Goal: Task Accomplishment & Management: Manage account settings

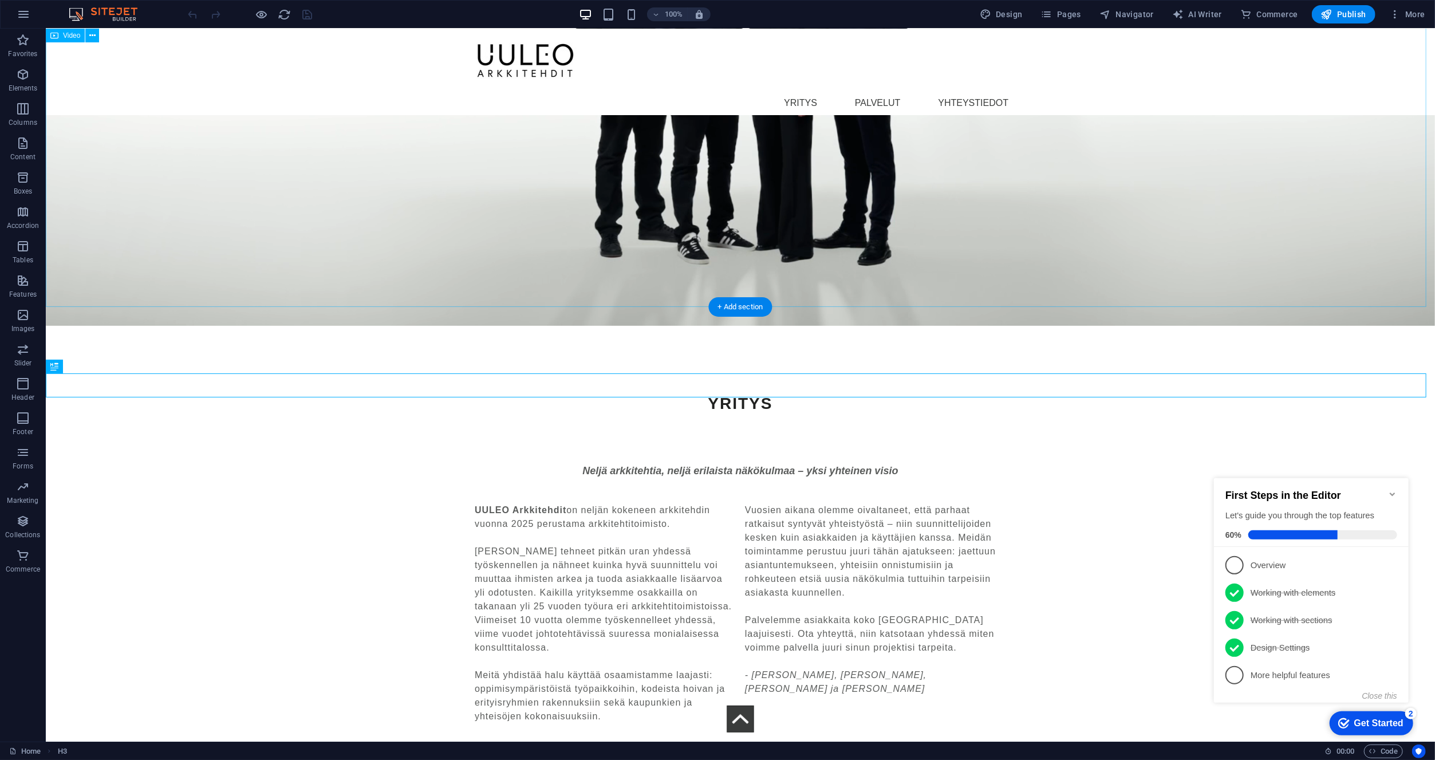
select select "%"
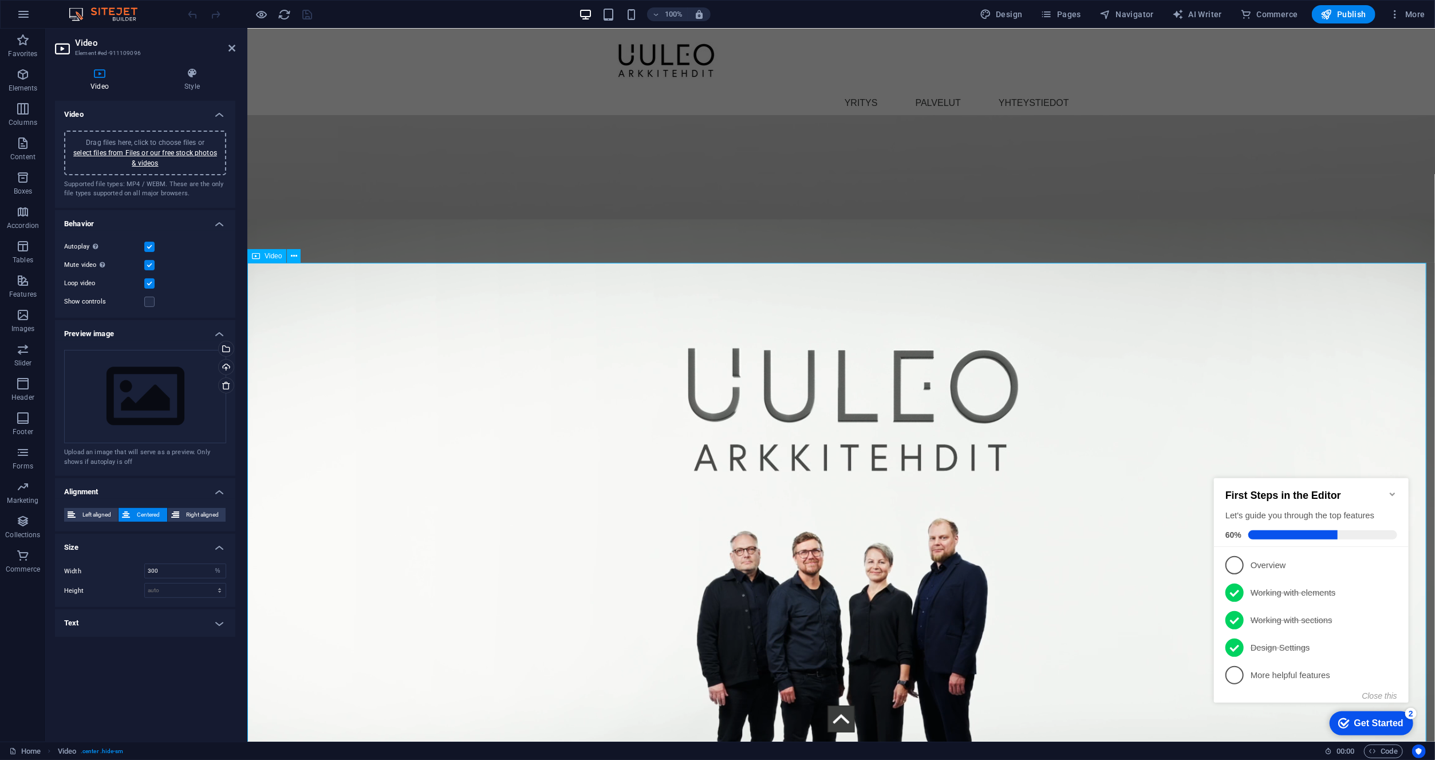
scroll to position [1840, 0]
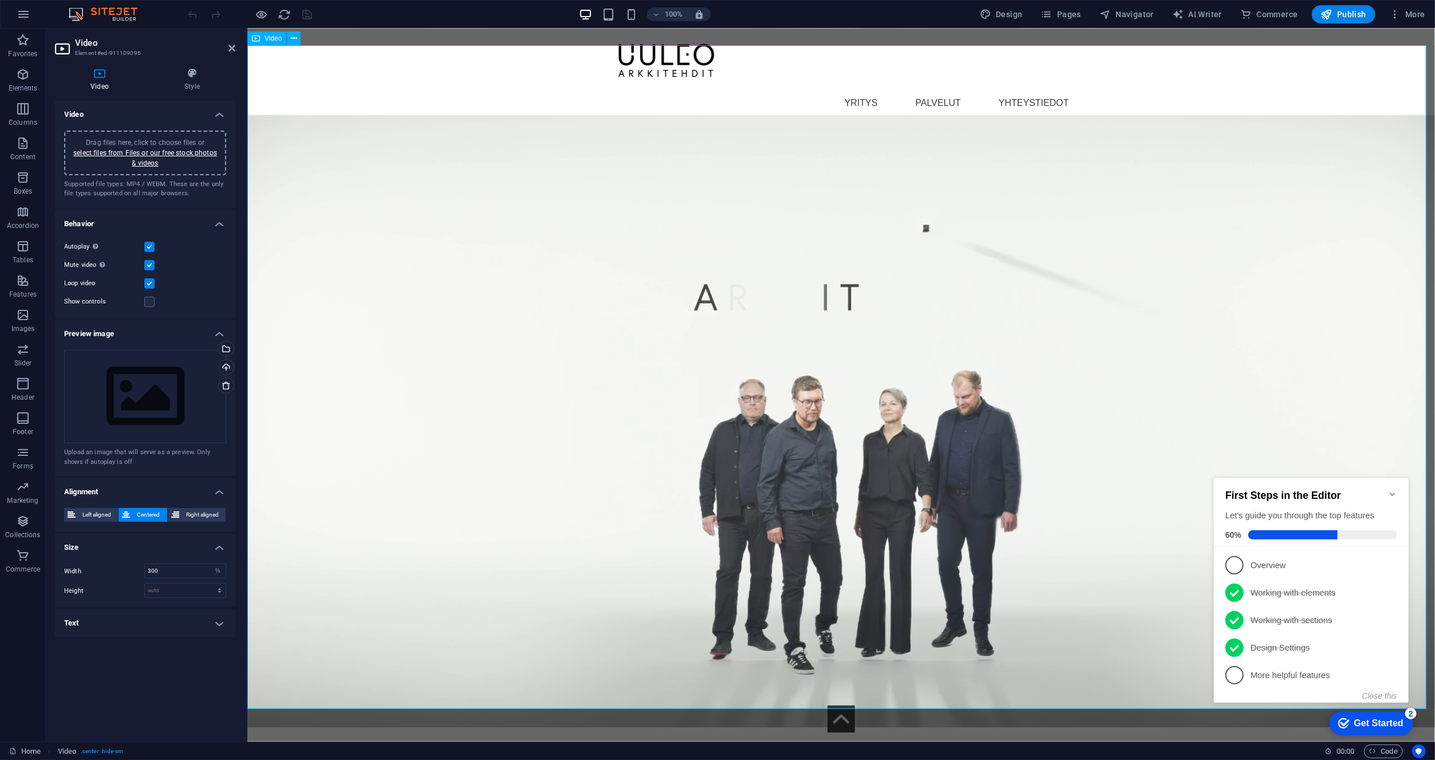
click at [322, 293] on figure at bounding box center [841, 392] width 1188 height 668
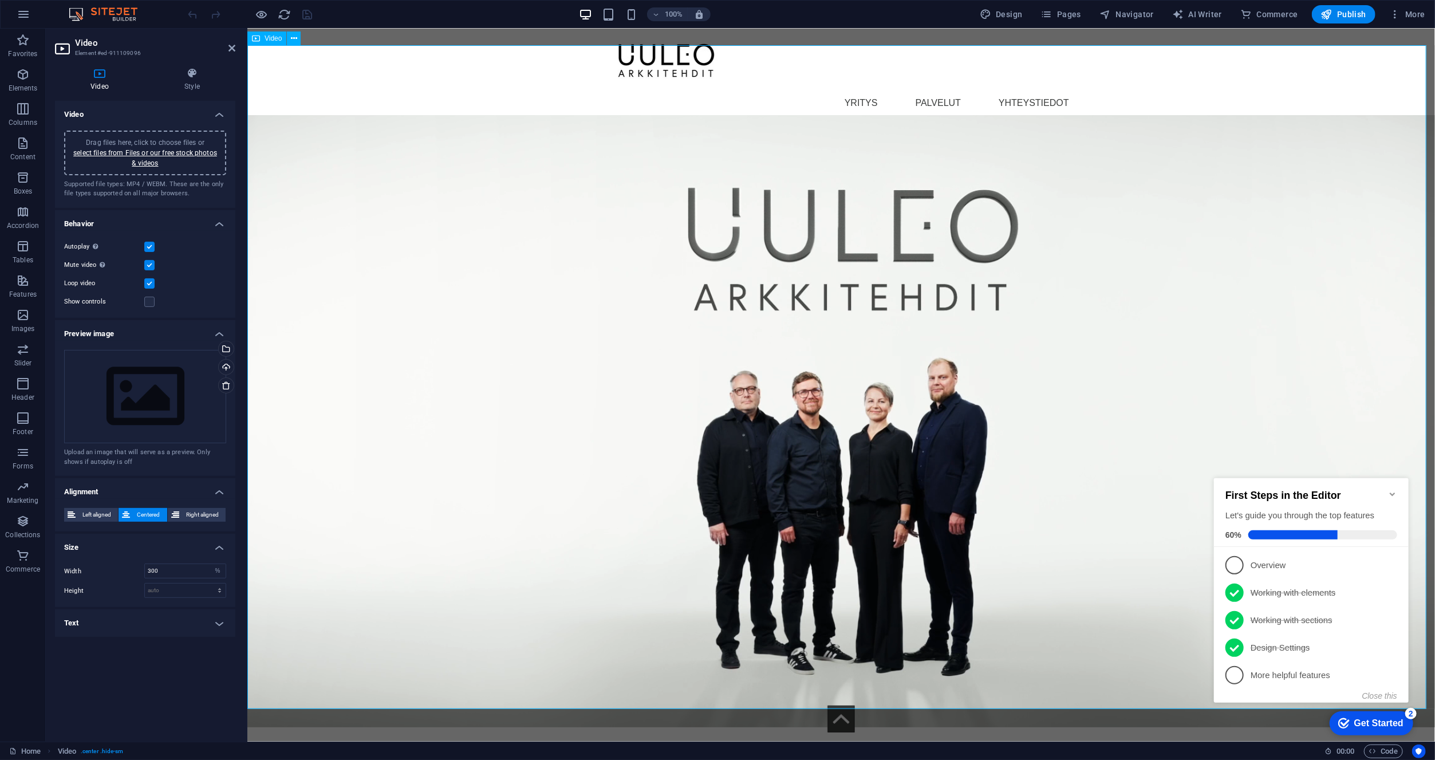
click at [322, 293] on figure at bounding box center [841, 392] width 1188 height 668
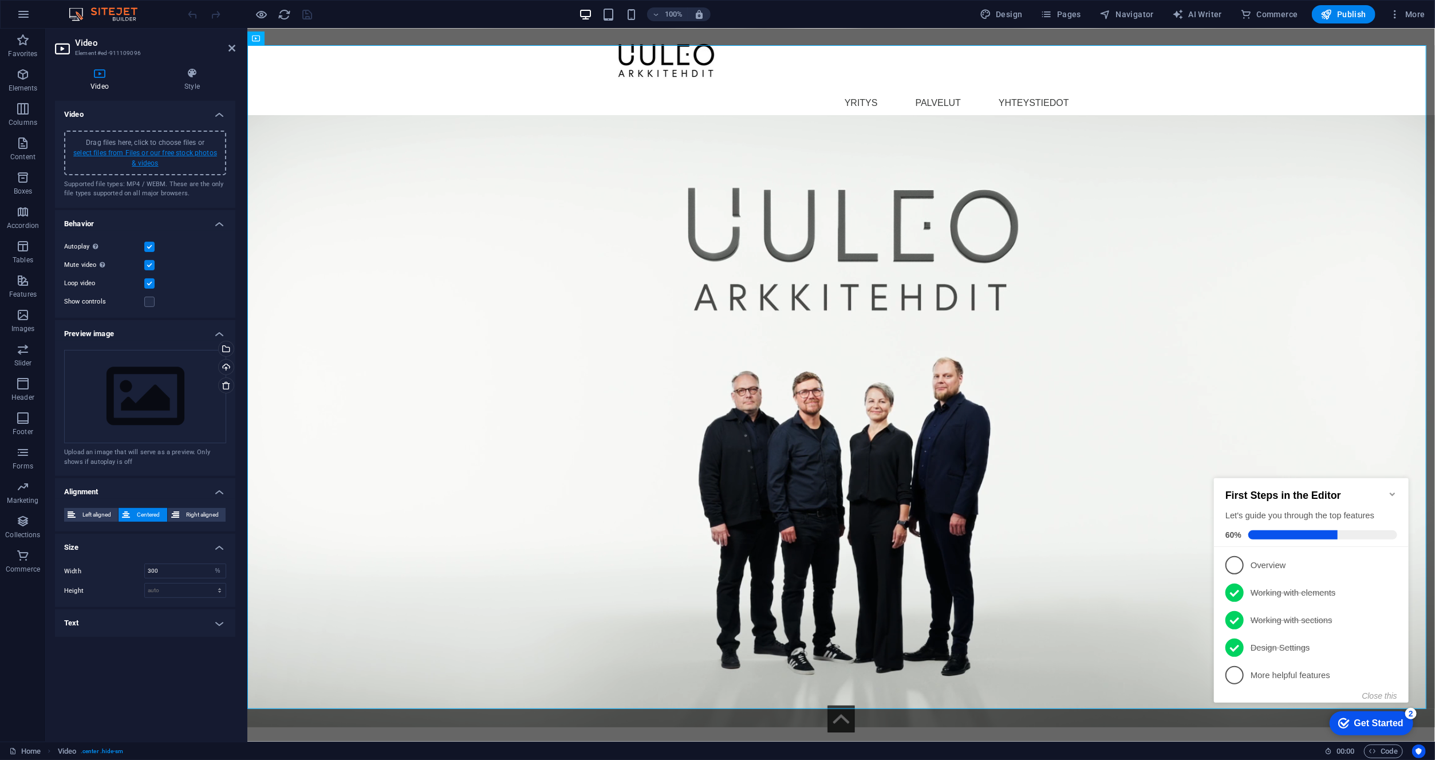
click at [195, 155] on link "select files from Files or our free stock photos & videos" at bounding box center [145, 158] width 144 height 18
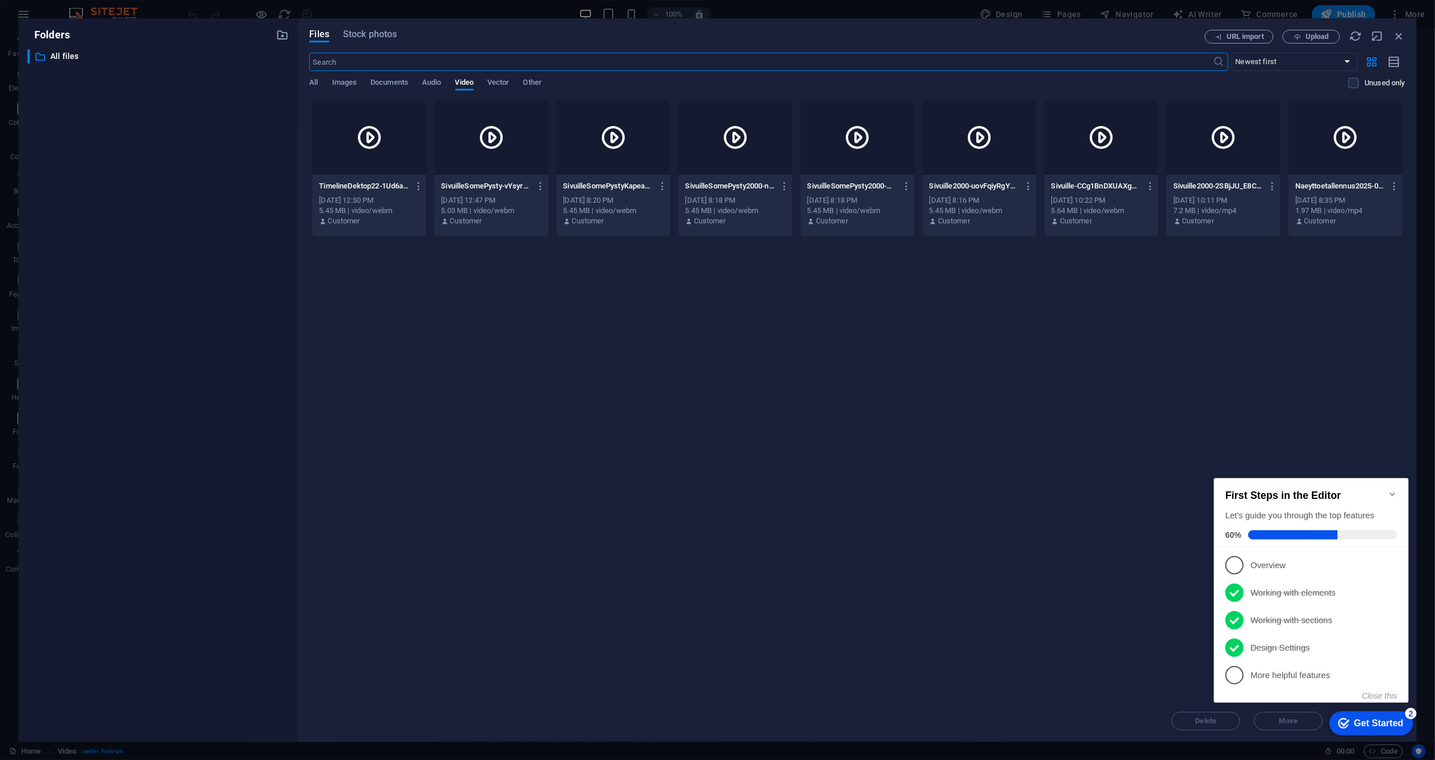
click at [394, 163] on div at bounding box center [369, 137] width 114 height 74
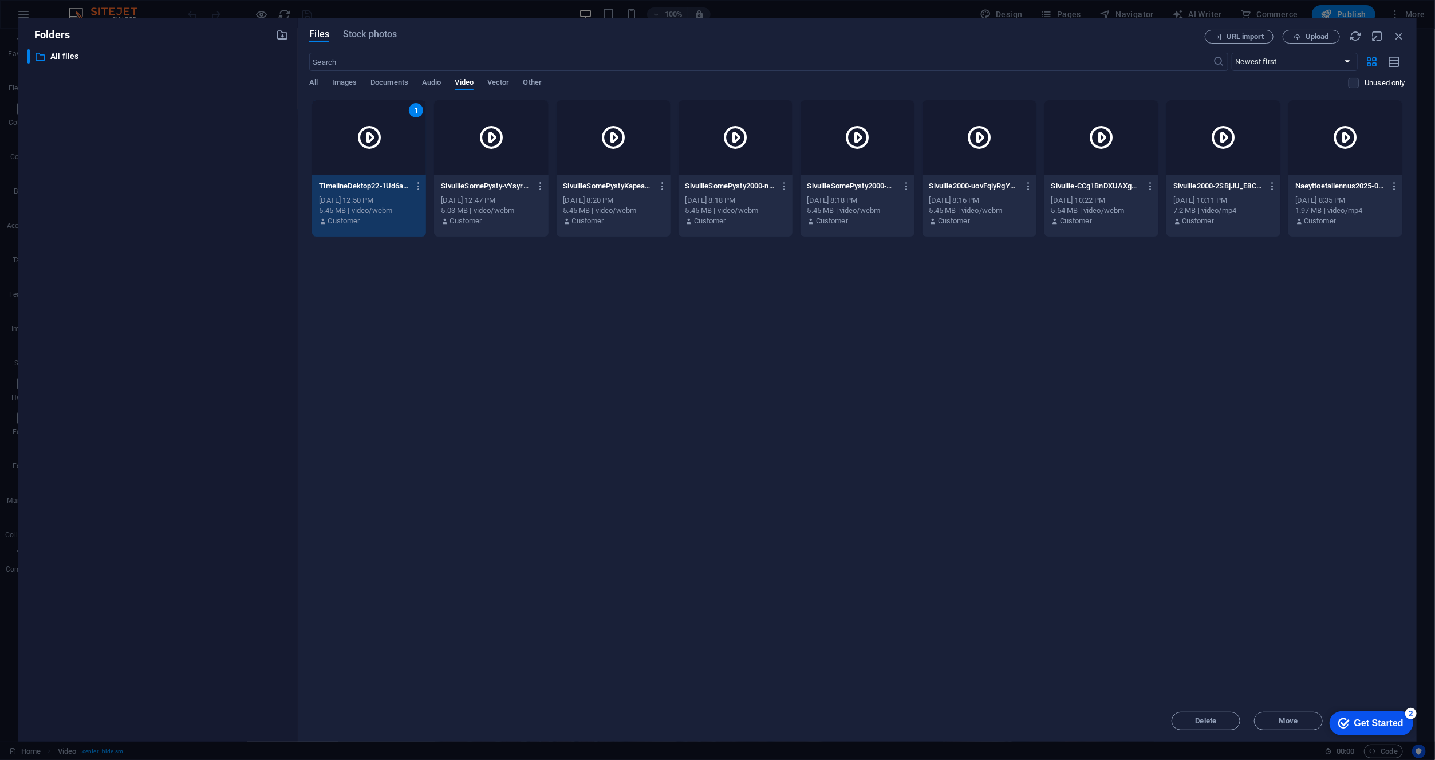
click at [529, 162] on div at bounding box center [491, 137] width 114 height 74
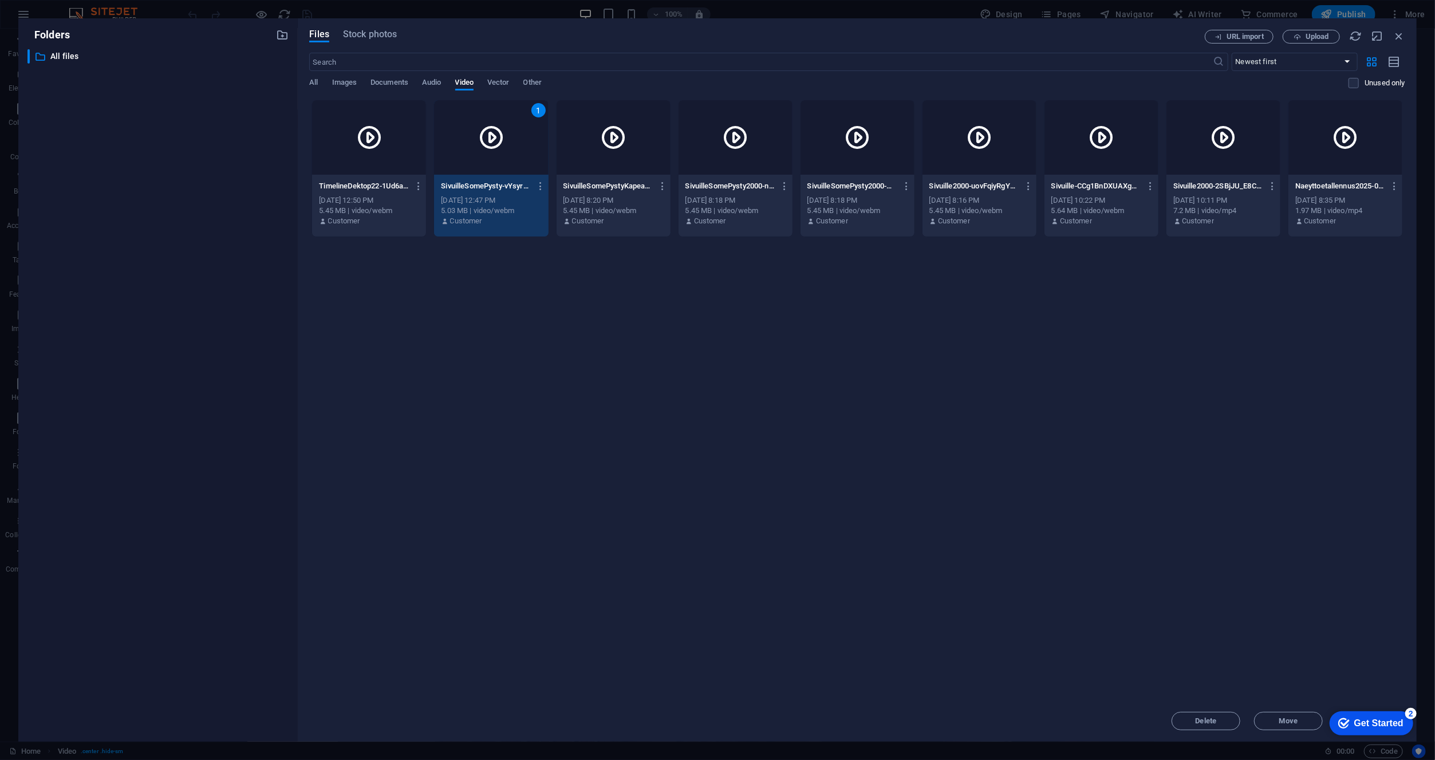
click at [412, 168] on div at bounding box center [369, 137] width 114 height 74
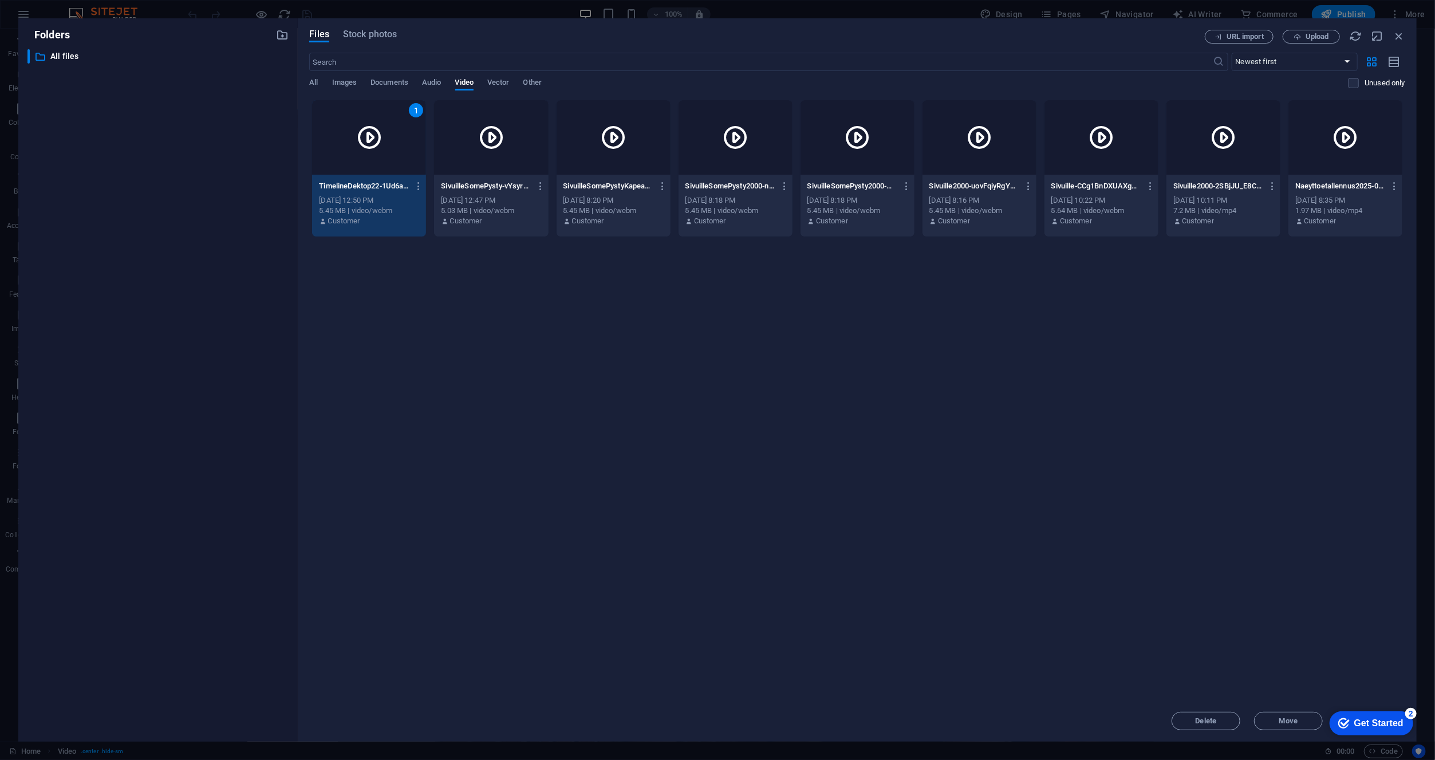
click at [474, 164] on div at bounding box center [491, 137] width 114 height 74
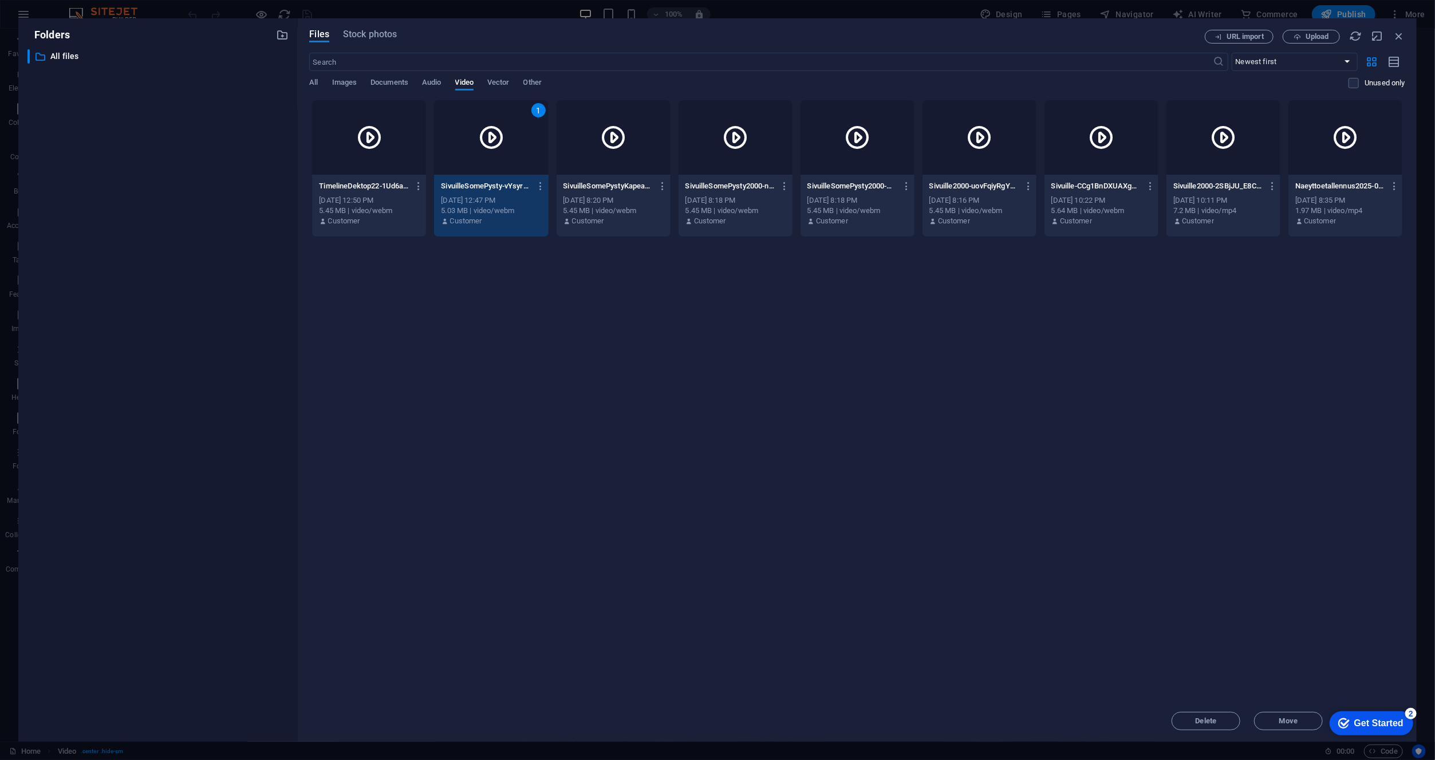
click at [408, 163] on div at bounding box center [369, 137] width 114 height 74
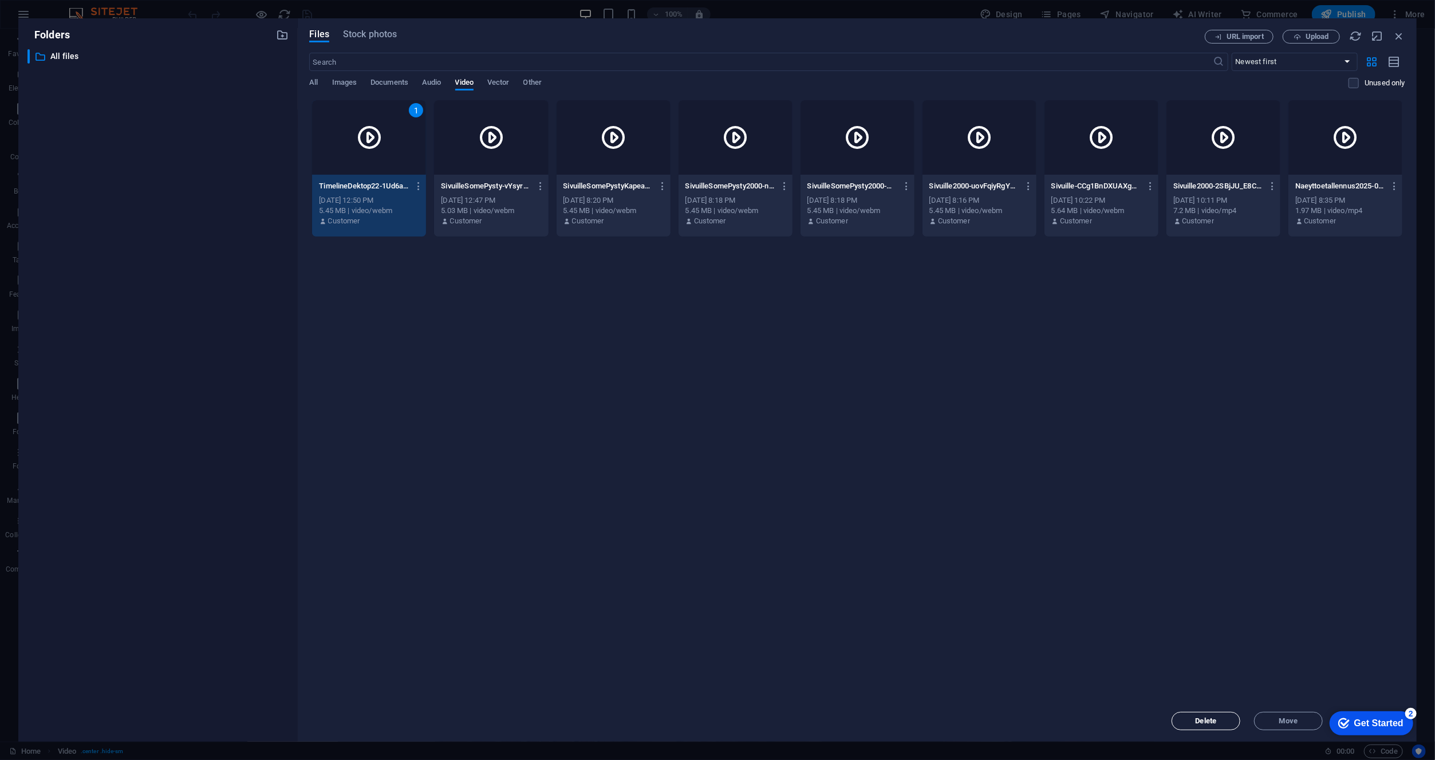
click at [1217, 723] on span "Delete" at bounding box center [1206, 721] width 58 height 7
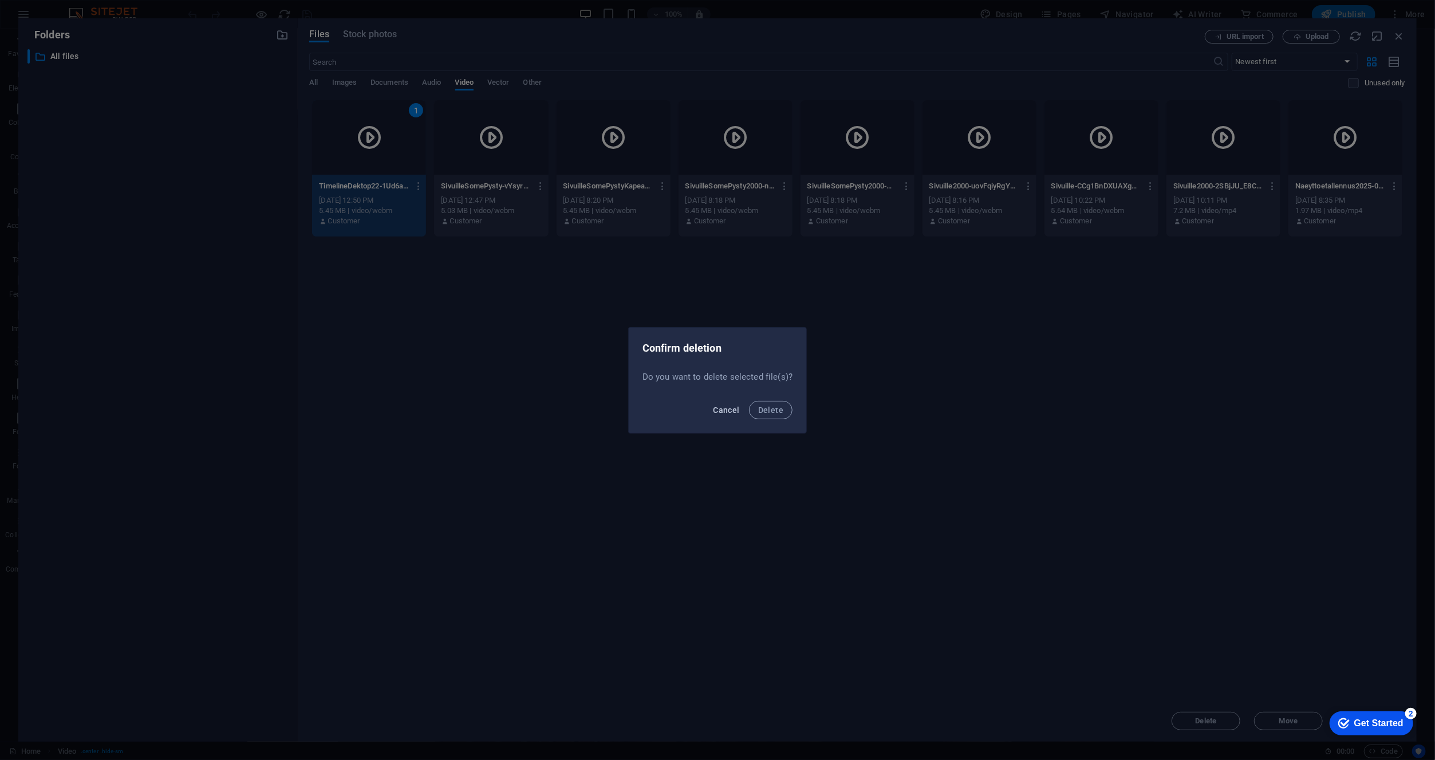
click at [732, 414] on span "Cancel" at bounding box center [726, 410] width 26 height 9
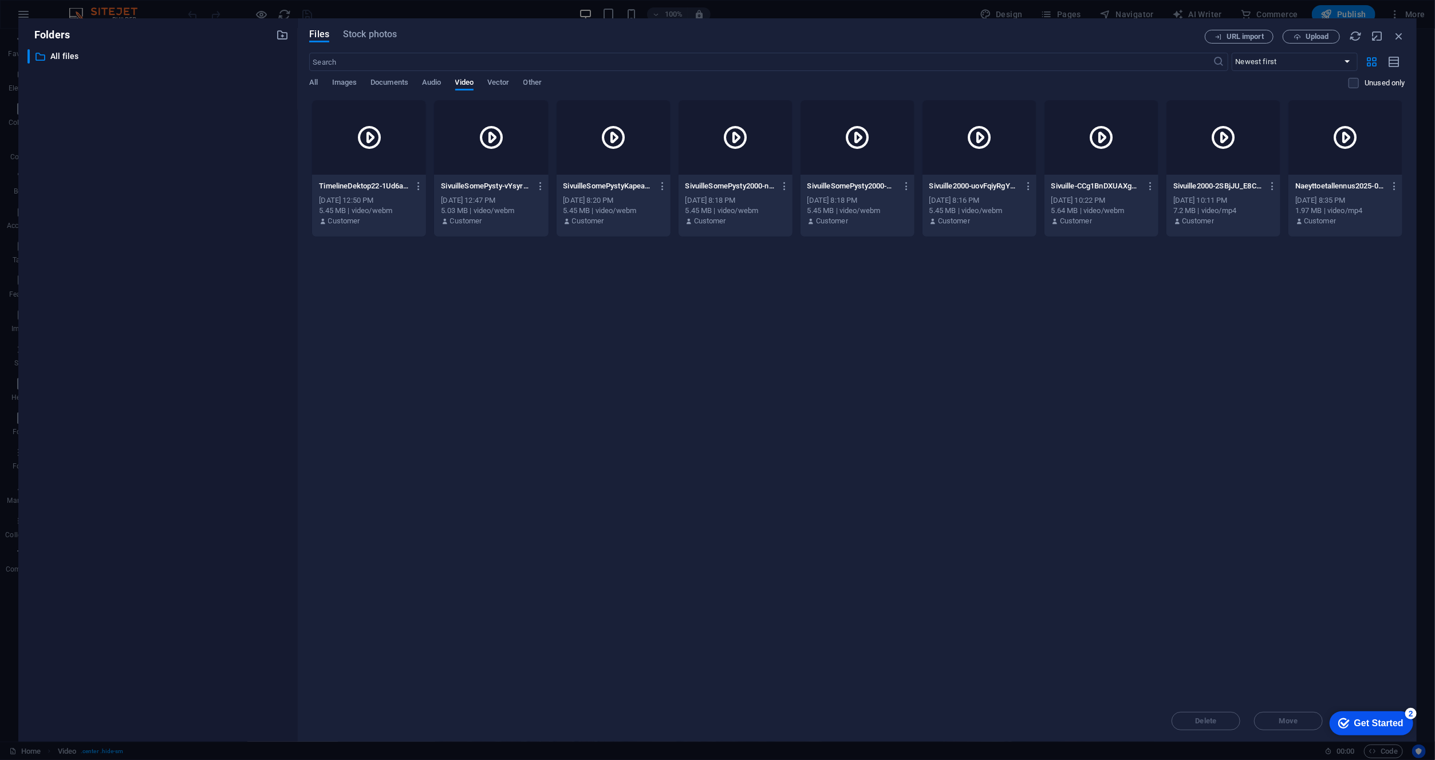
click at [513, 451] on div "Drop files here to upload them instantly TimelineDektop22-1Ud6aY7AOPQISwQb2qZtg…" at bounding box center [857, 400] width 1096 height 601
click at [1312, 36] on span "Upload" at bounding box center [1317, 36] width 23 height 7
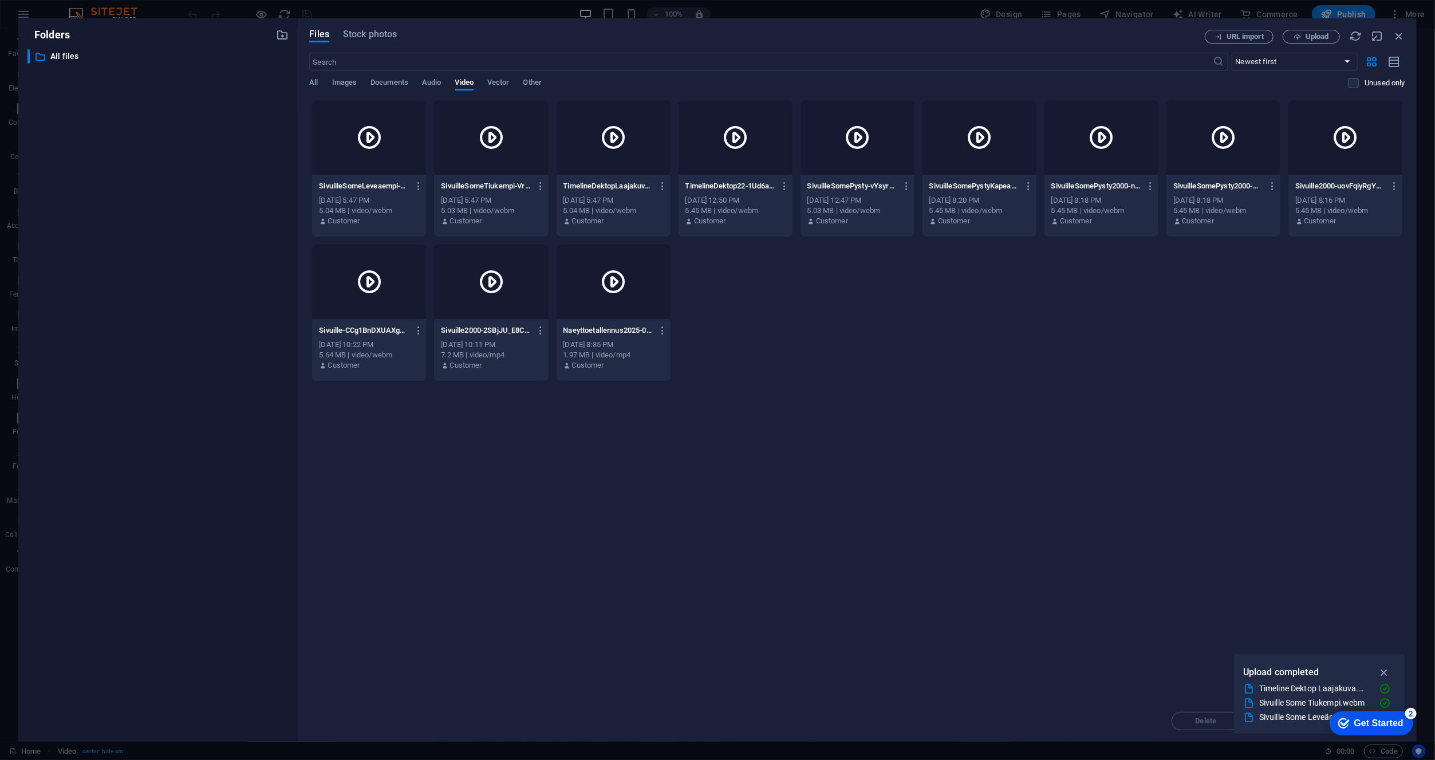
click at [633, 128] on div at bounding box center [614, 137] width 114 height 74
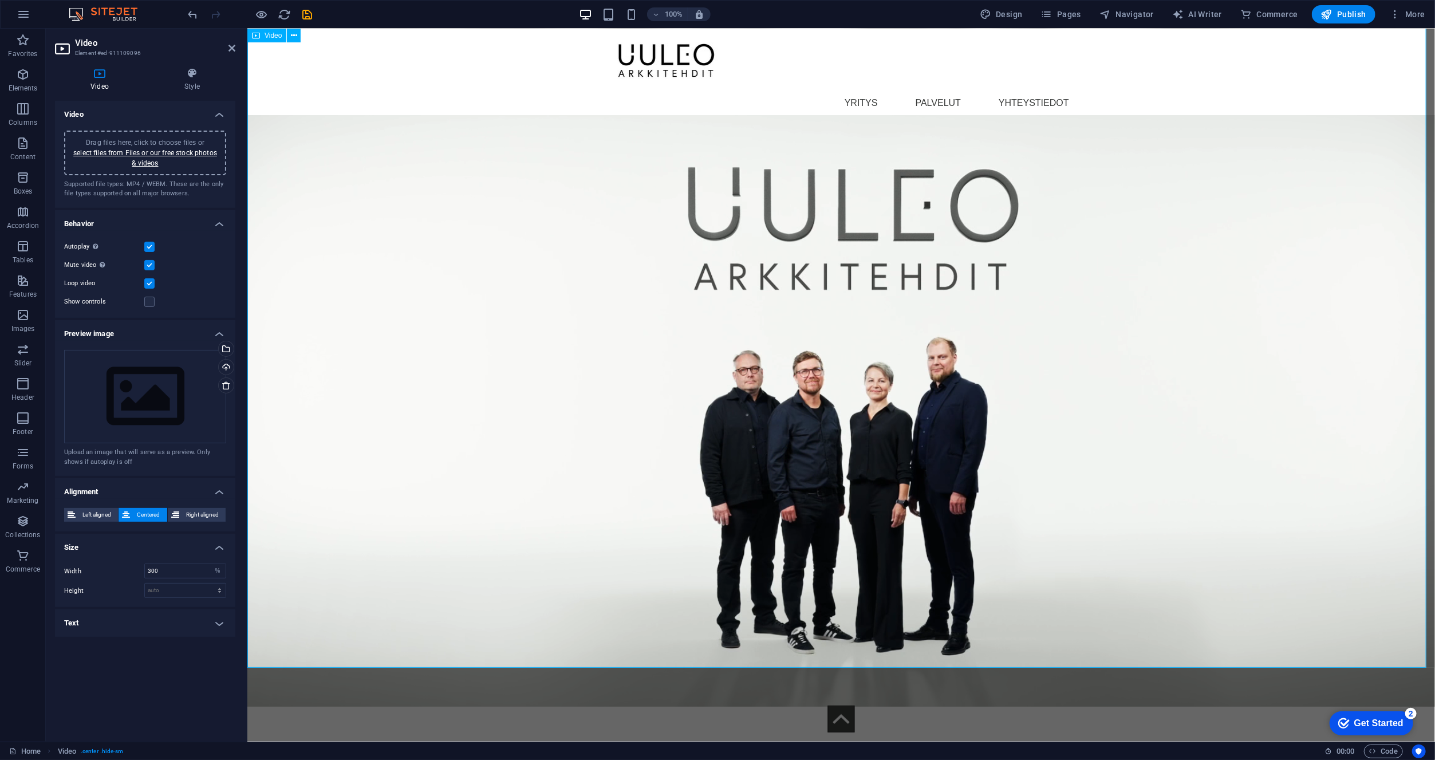
scroll to position [1829, 0]
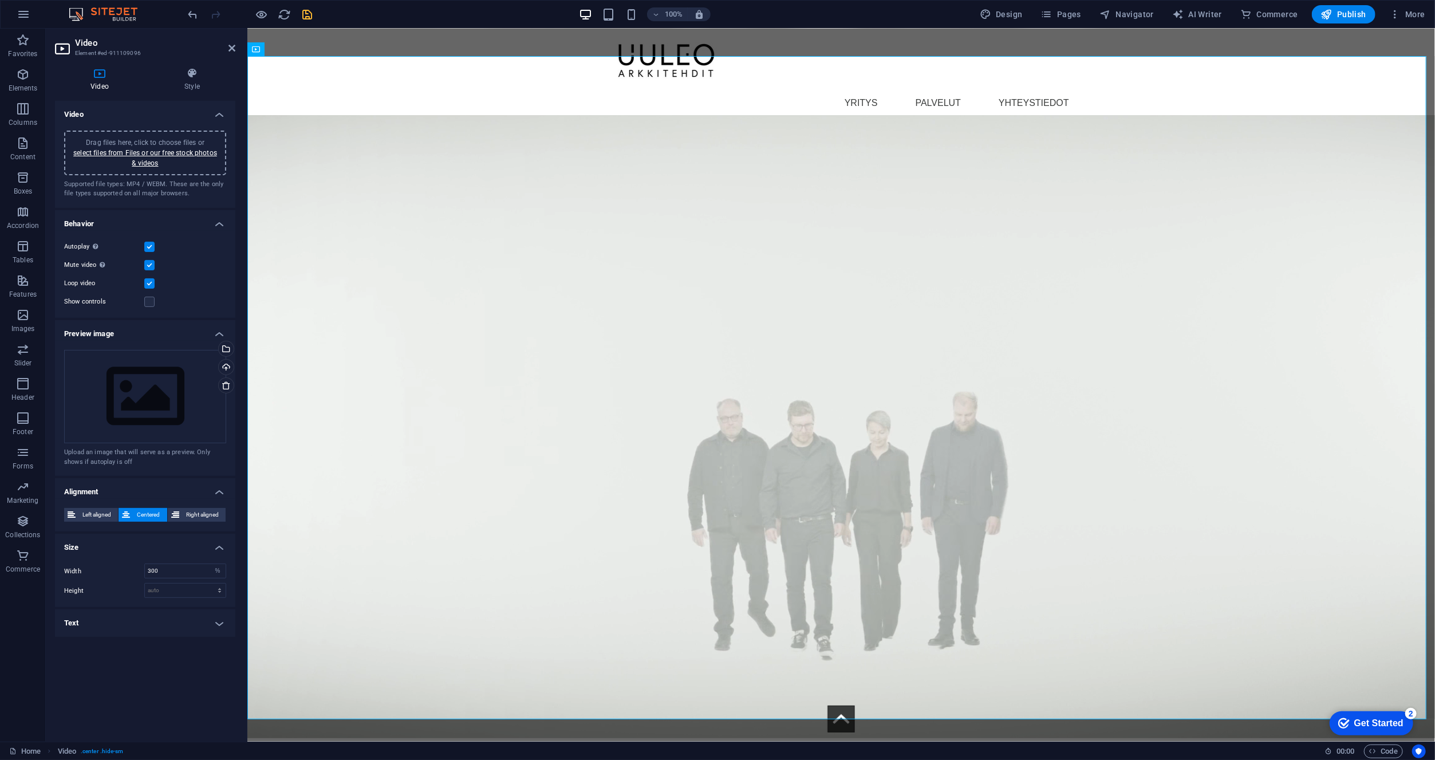
click at [0, 0] on icon "save" at bounding box center [0, 0] width 0 height 0
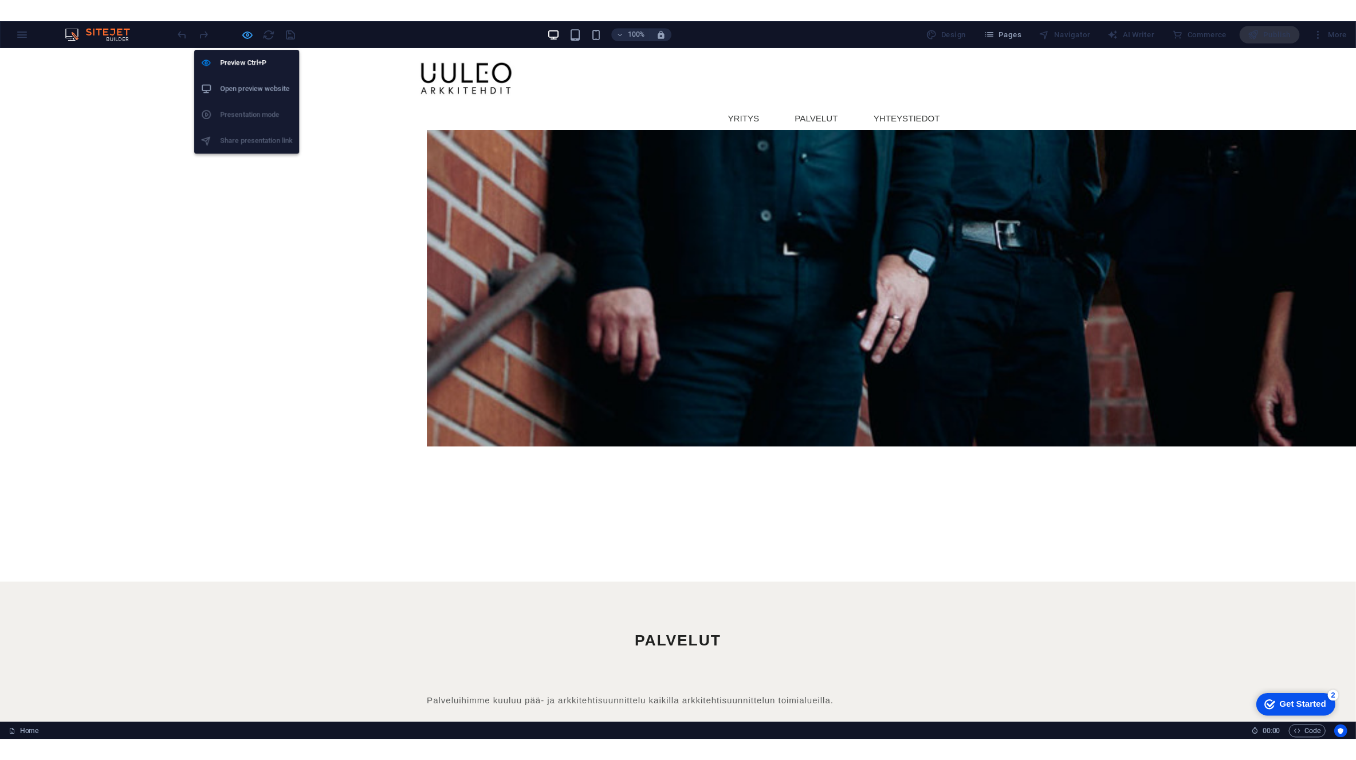
scroll to position [0, 0]
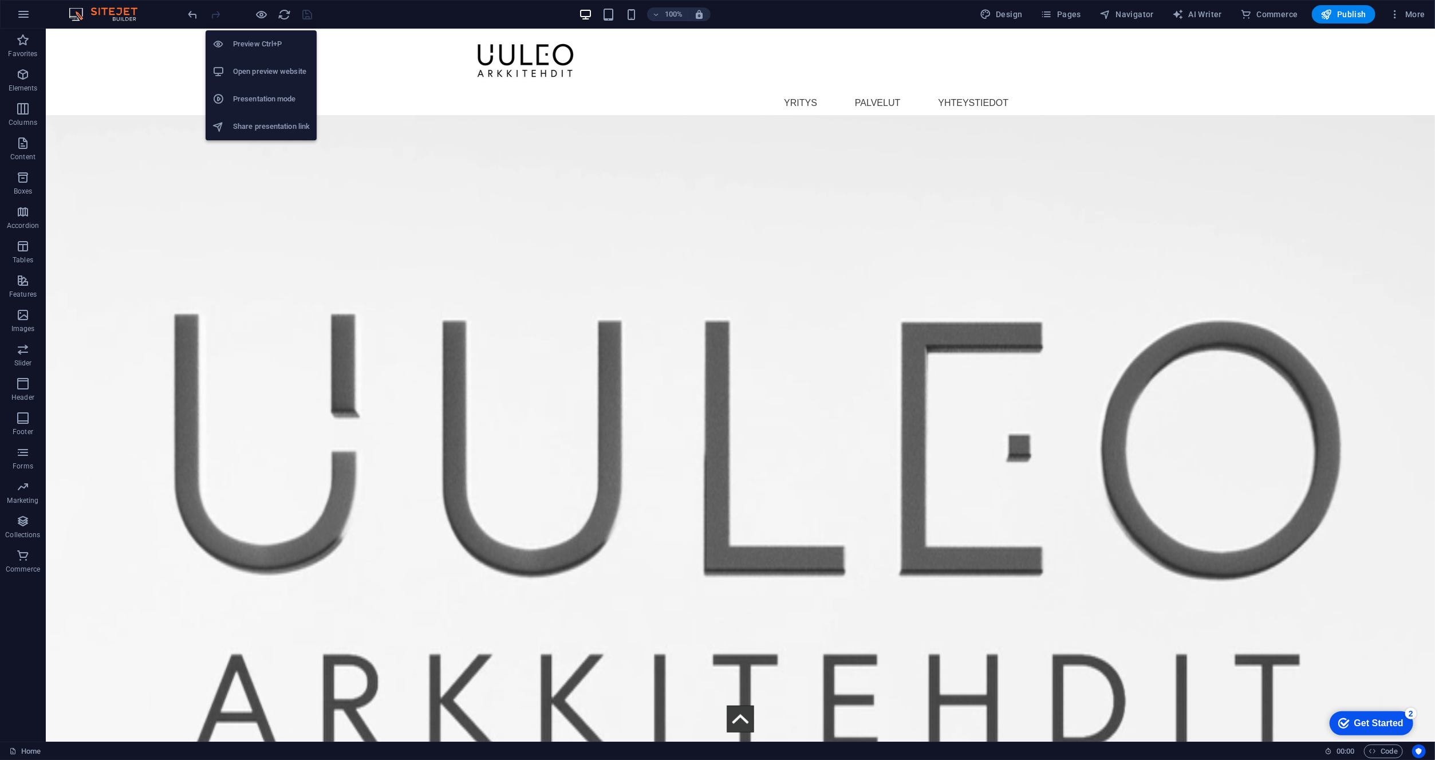
click at [263, 76] on h6 "Open preview website" at bounding box center [271, 72] width 77 height 14
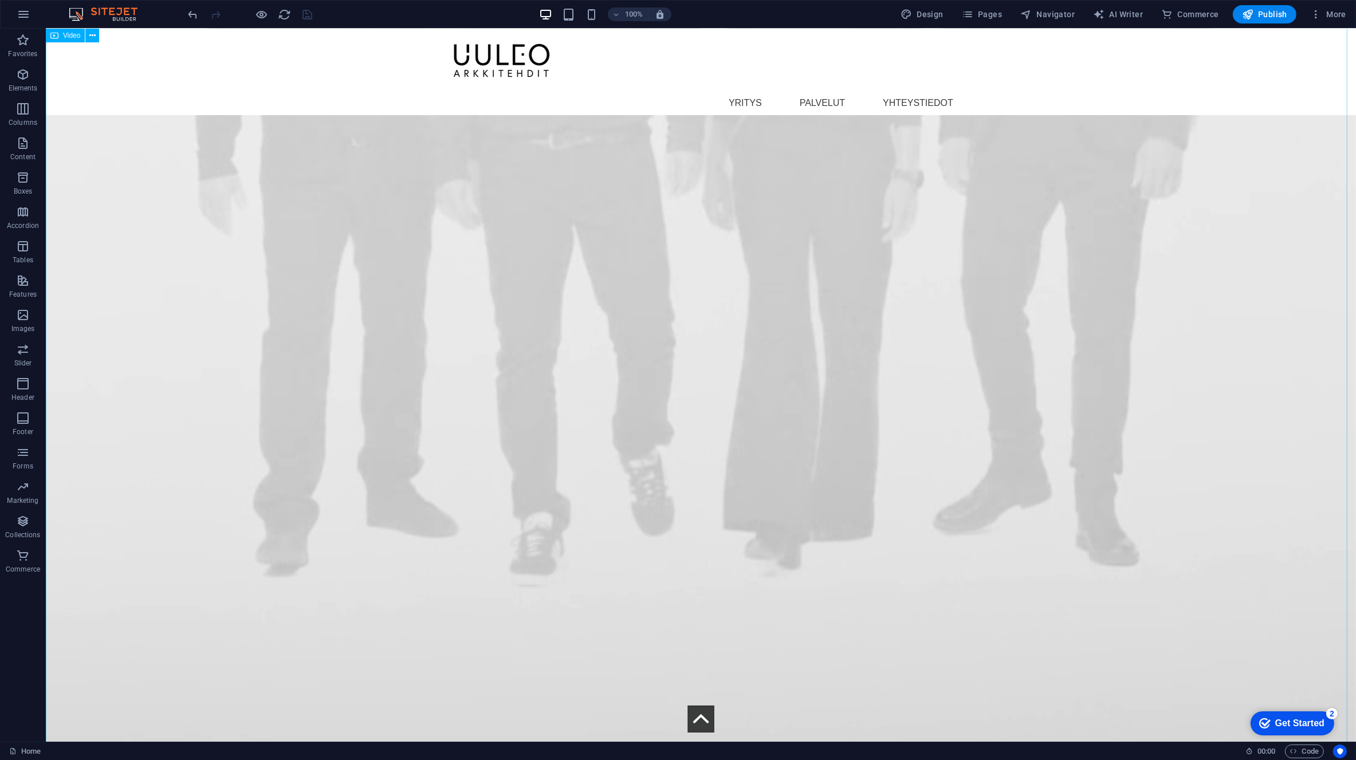
scroll to position [1203, 0]
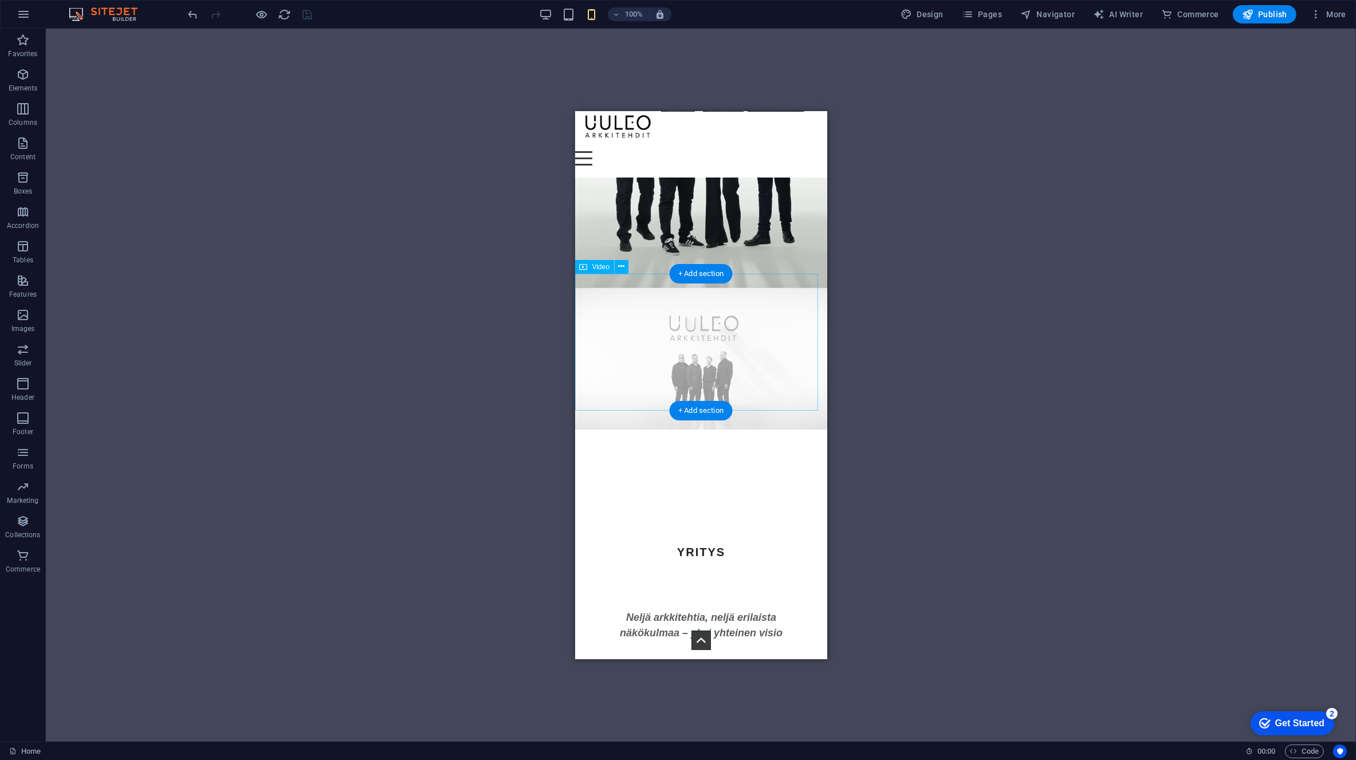
scroll to position [0, 0]
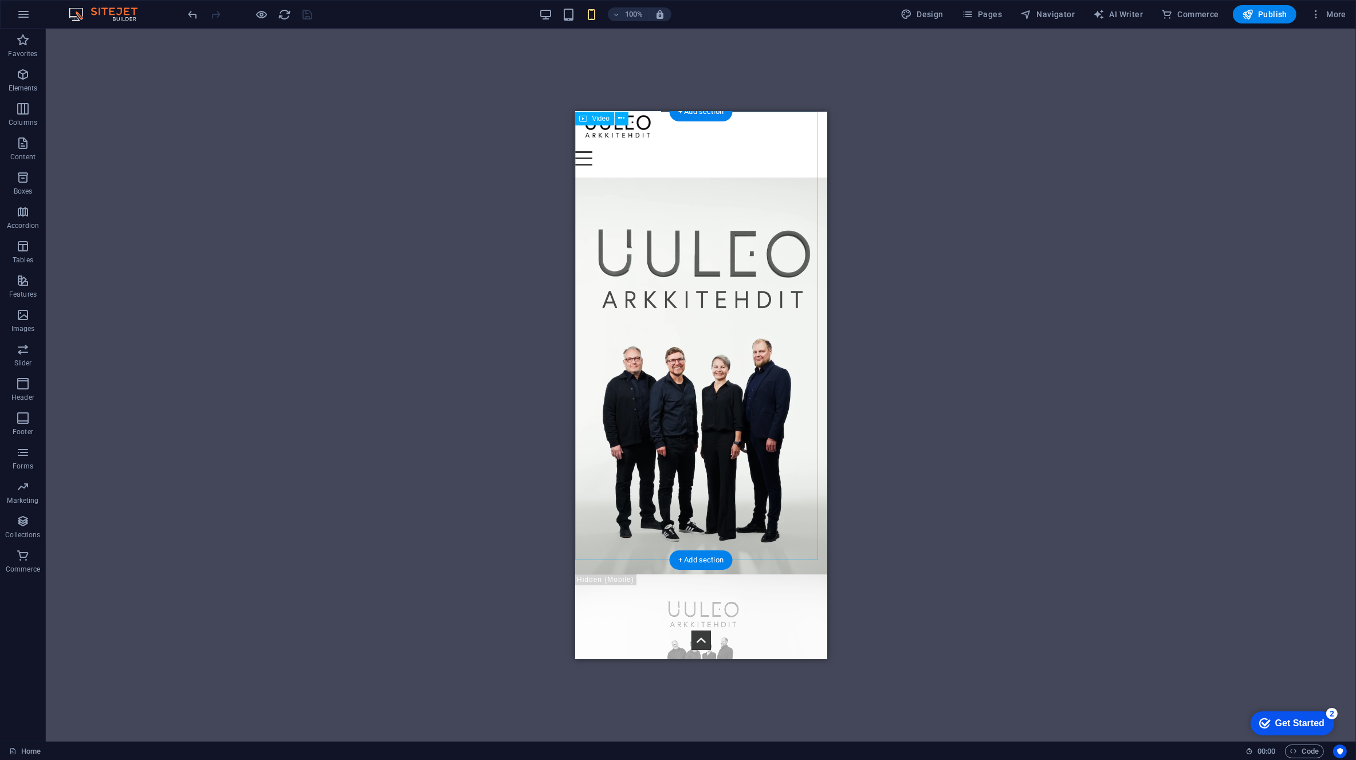
click at [605, 318] on figure at bounding box center [700, 342] width 252 height 462
select select "%"
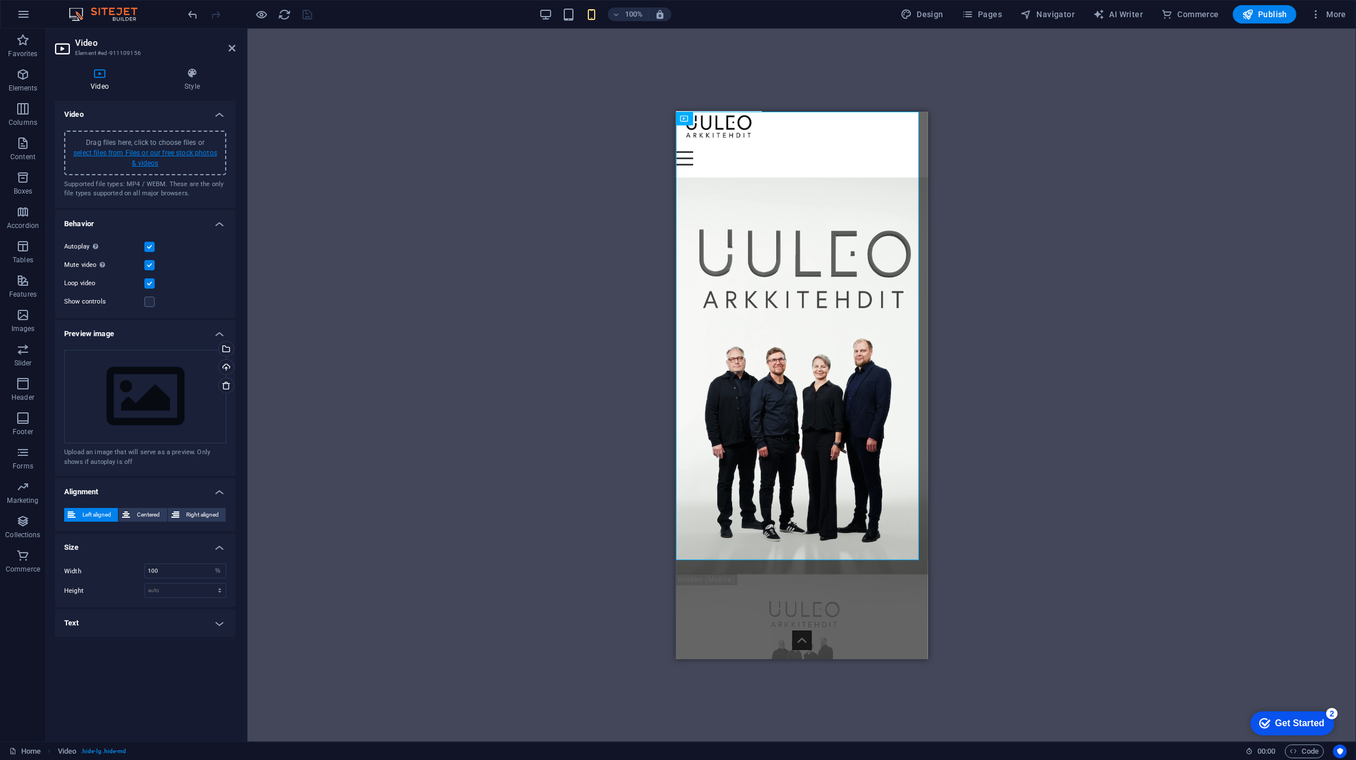
click at [179, 151] on link "select files from Files or our free stock photos & videos" at bounding box center [145, 158] width 144 height 18
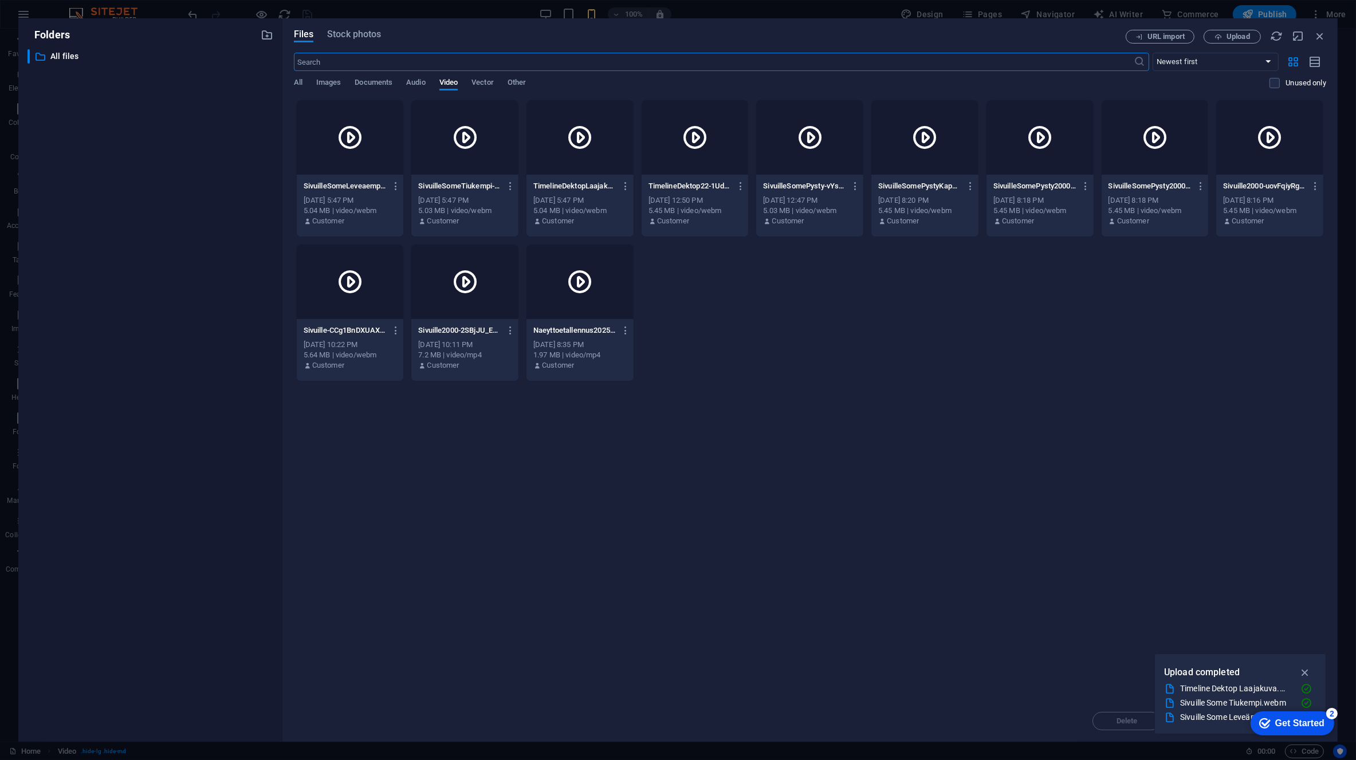
click at [322, 160] on div at bounding box center [350, 137] width 107 height 74
click at [322, 160] on div "1" at bounding box center [350, 137] width 107 height 74
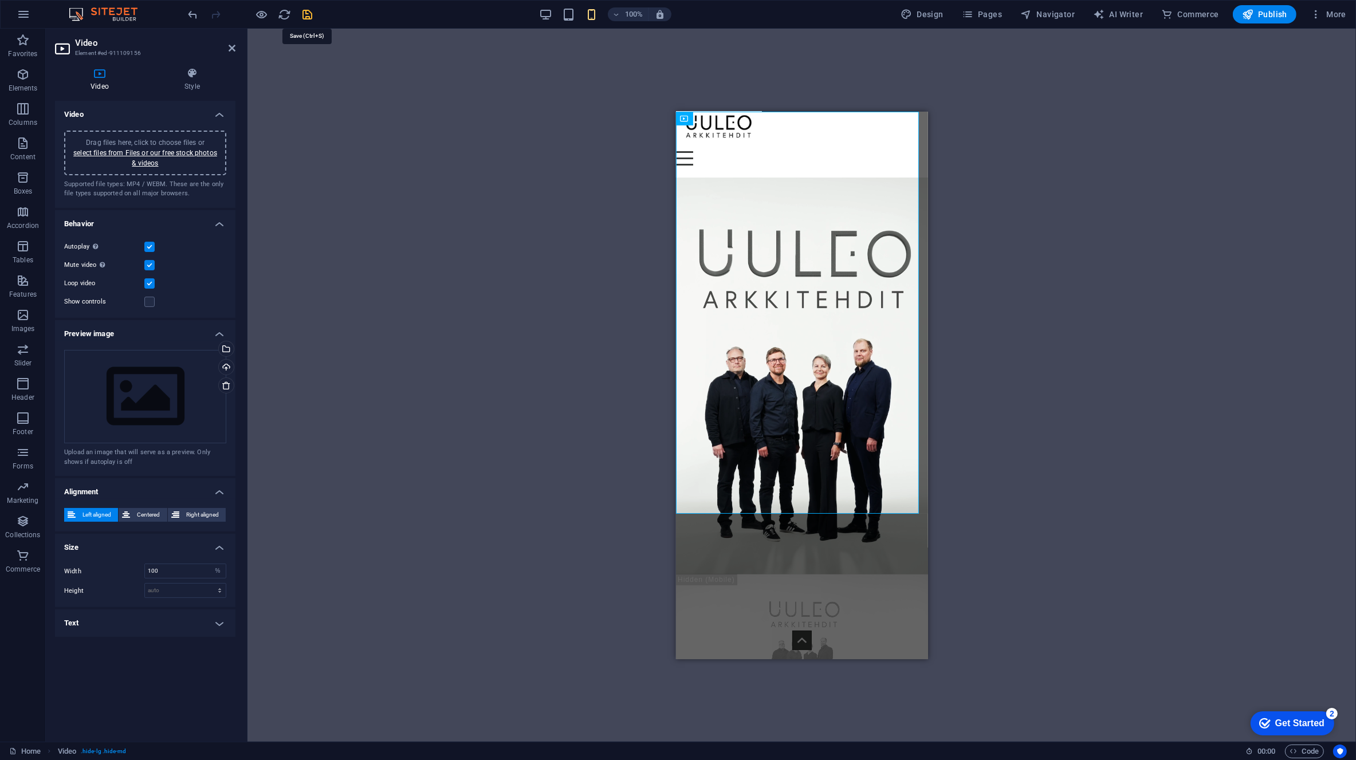
click at [308, 13] on icon "save" at bounding box center [307, 14] width 13 height 13
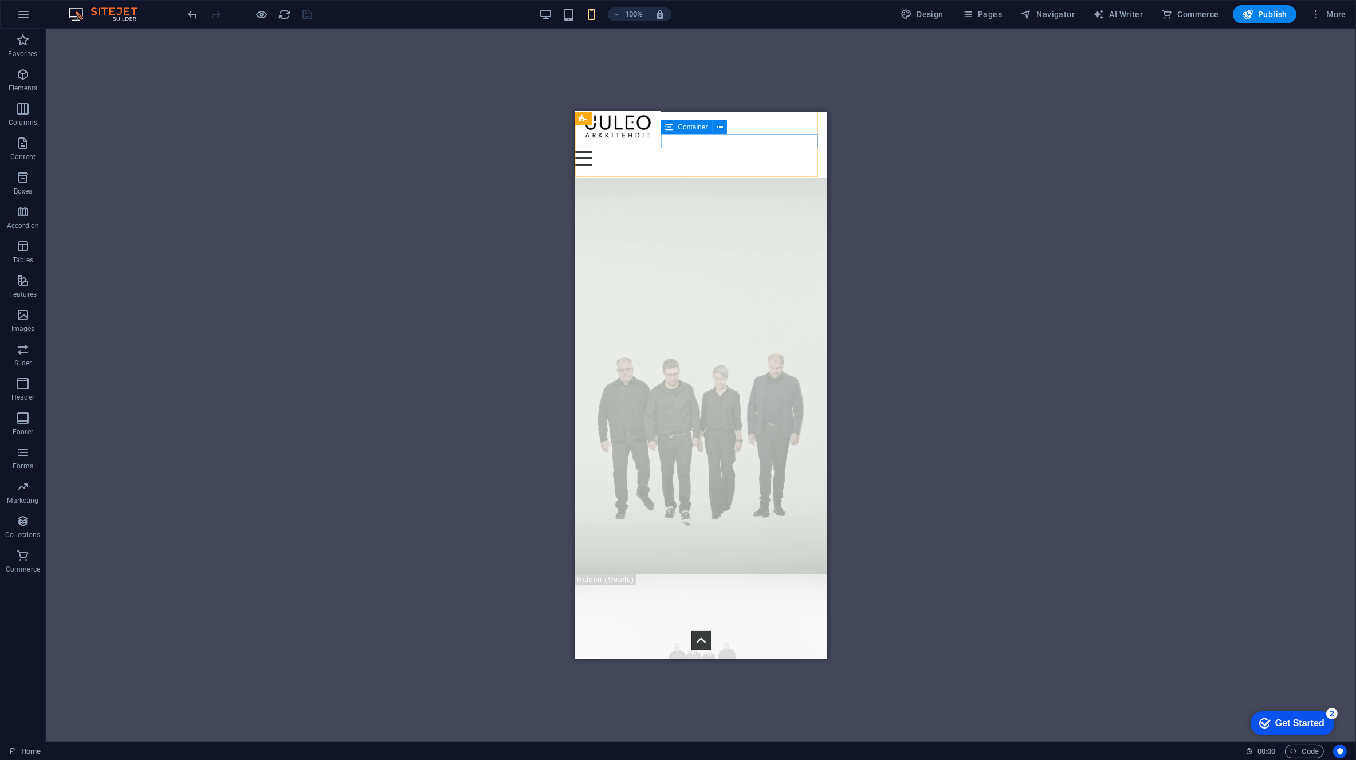
click at [775, 151] on div "Menu" at bounding box center [700, 158] width 252 height 14
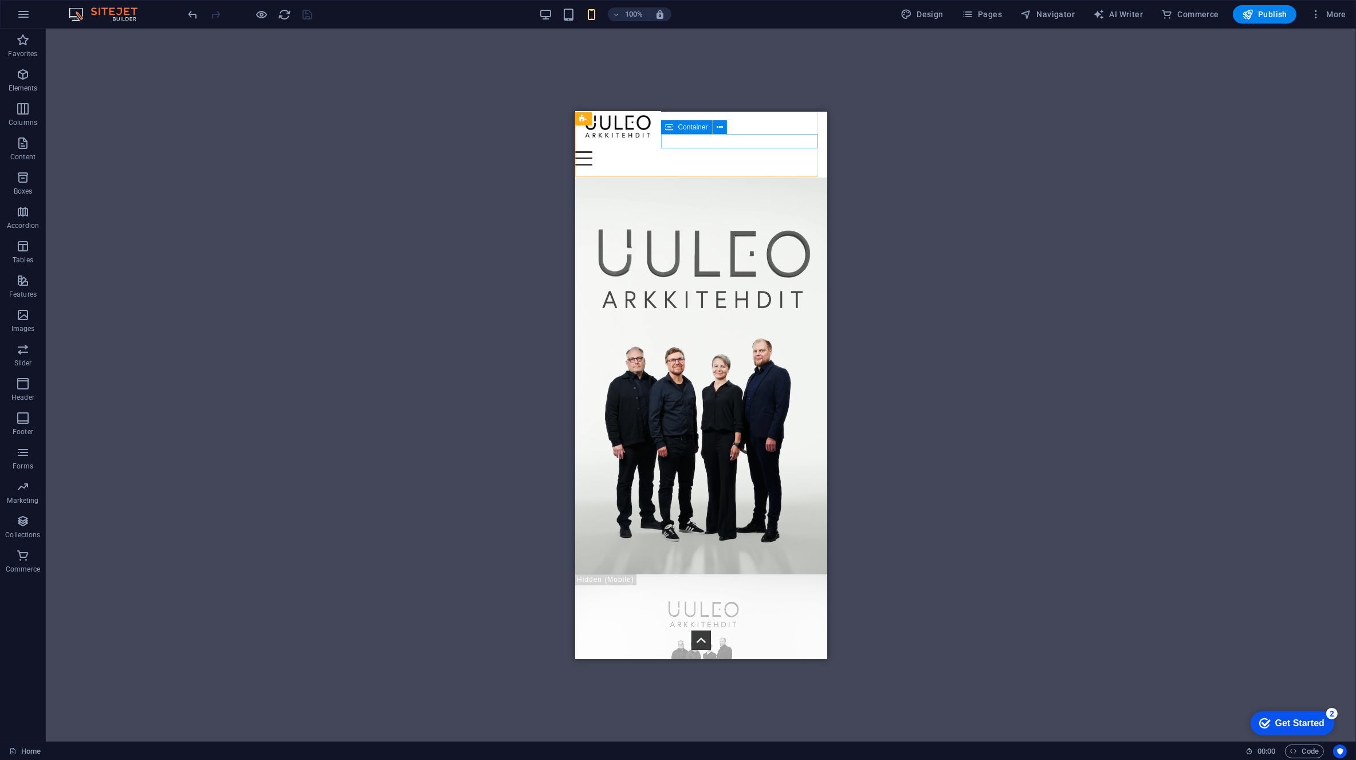
click at [775, 151] on div "Menu" at bounding box center [700, 158] width 252 height 14
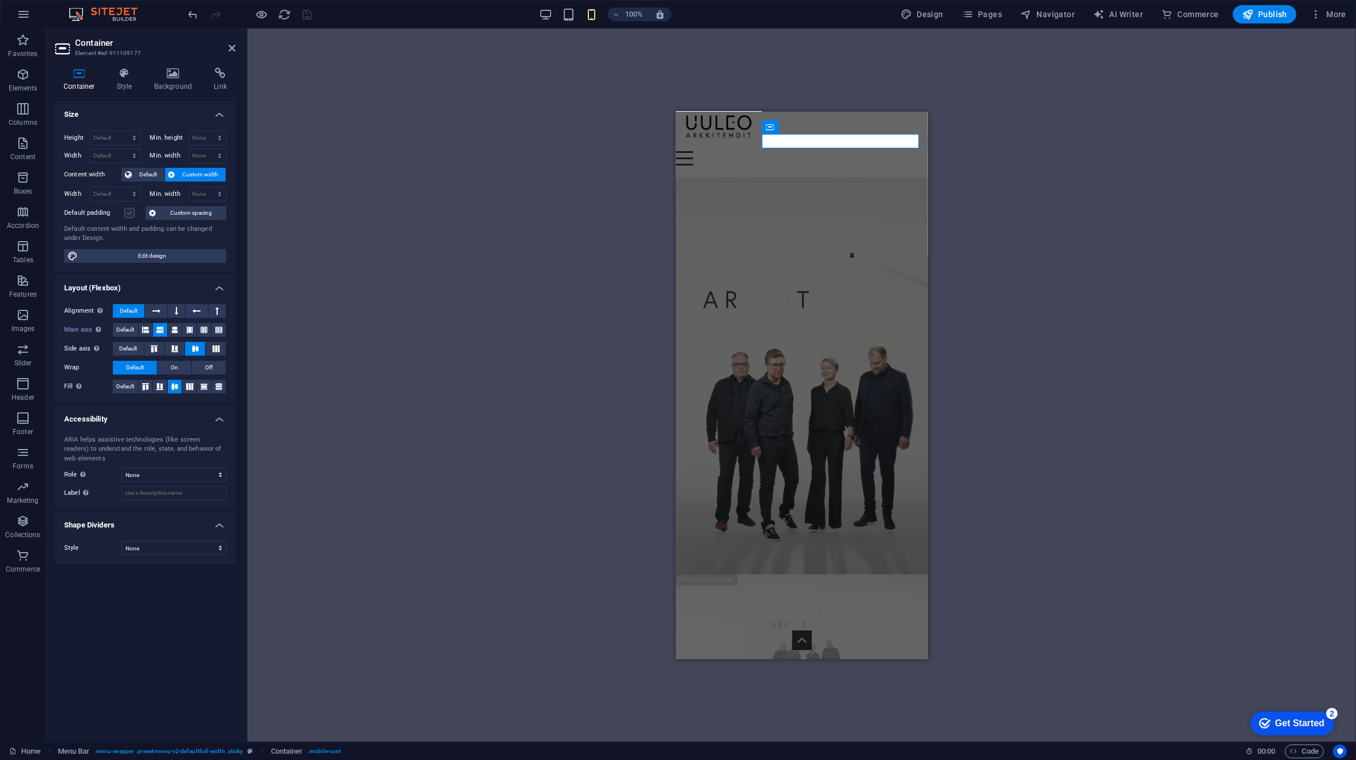
click at [128, 212] on label at bounding box center [129, 213] width 10 height 10
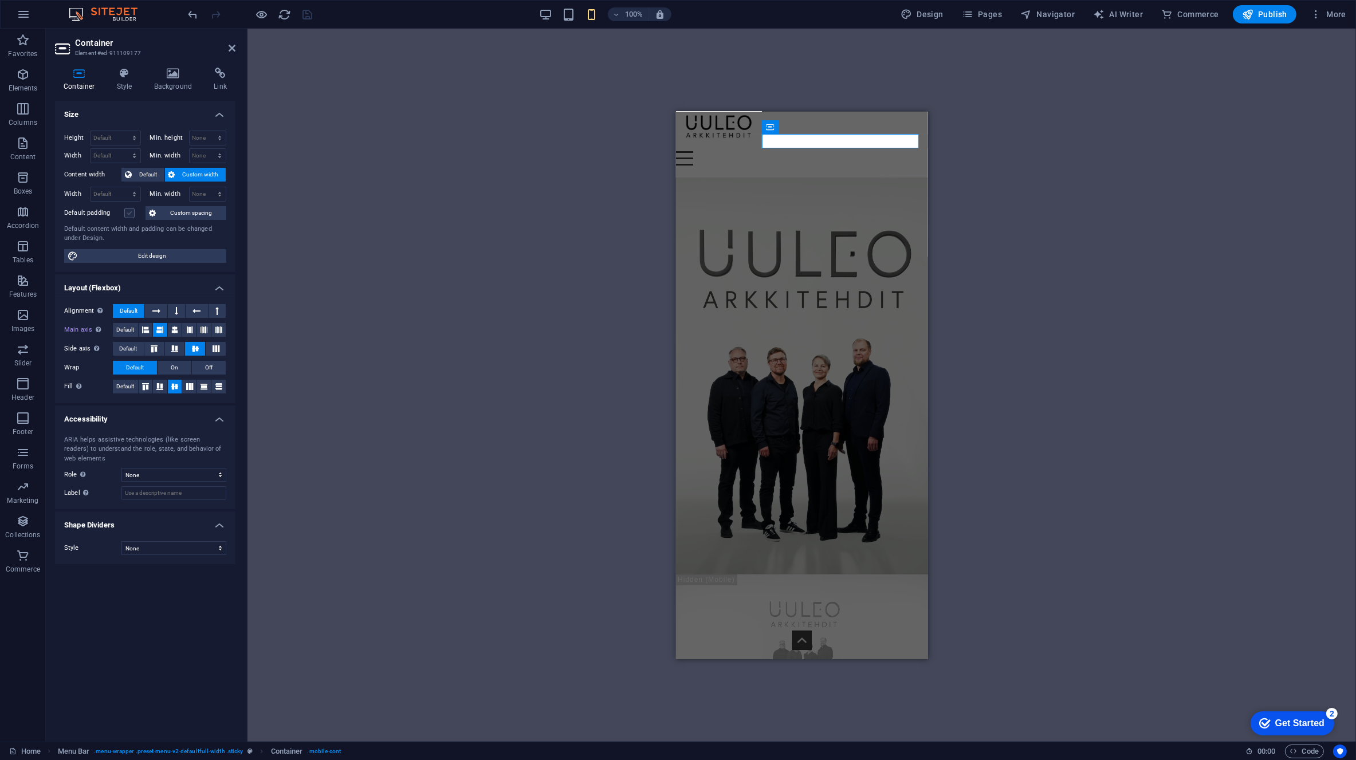
click at [0, 0] on input "Default padding" at bounding box center [0, 0] width 0 height 0
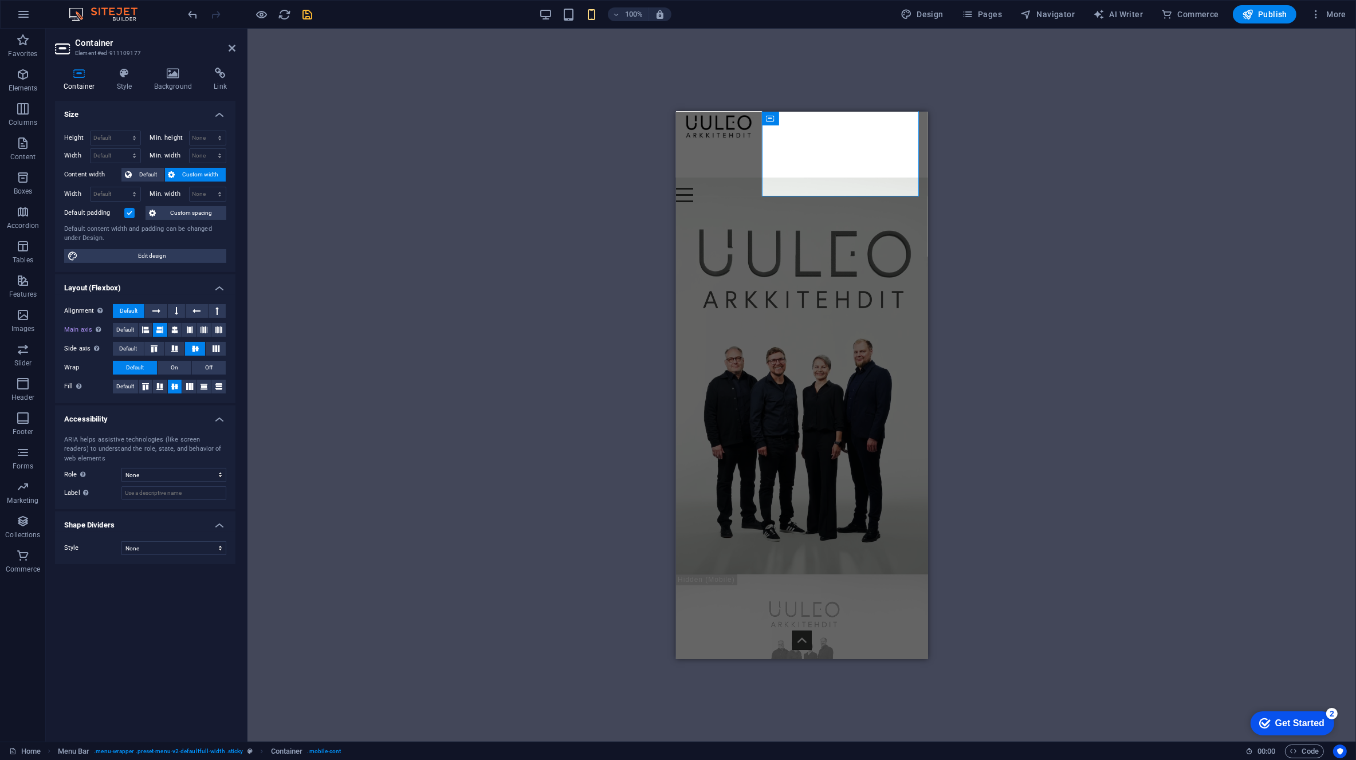
click at [128, 212] on label at bounding box center [129, 213] width 10 height 10
click at [0, 0] on input "Default padding" at bounding box center [0, 0] width 0 height 0
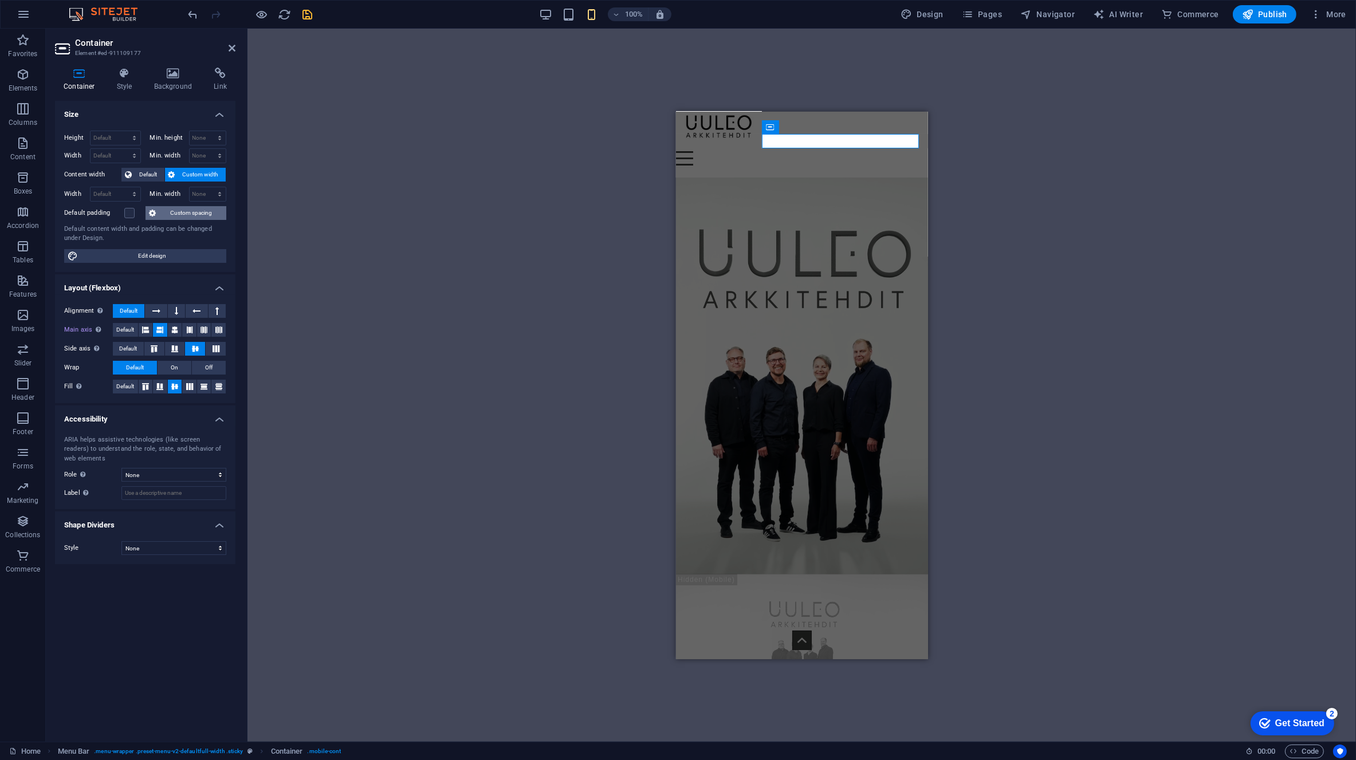
click at [195, 212] on span "Custom spacing" at bounding box center [191, 213] width 64 height 14
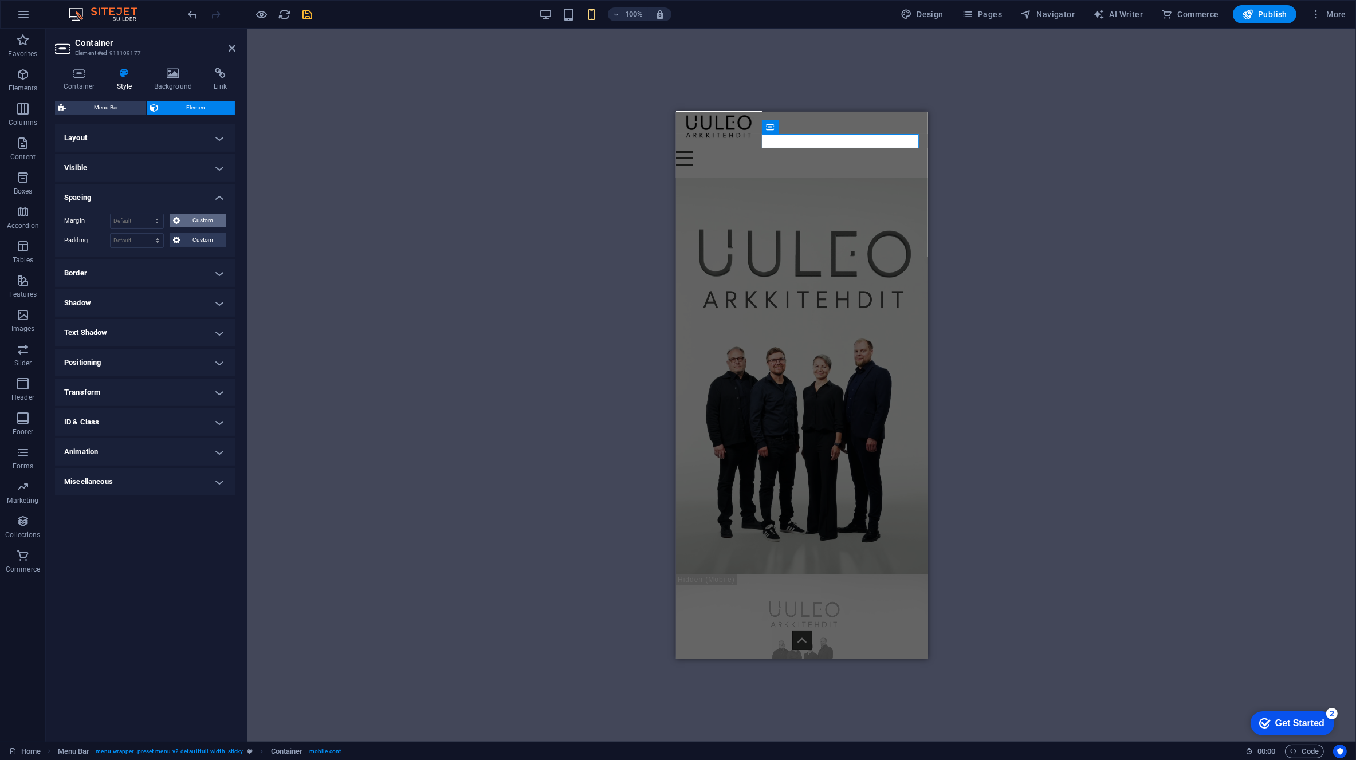
click at [202, 217] on span "Custom" at bounding box center [203, 221] width 40 height 14
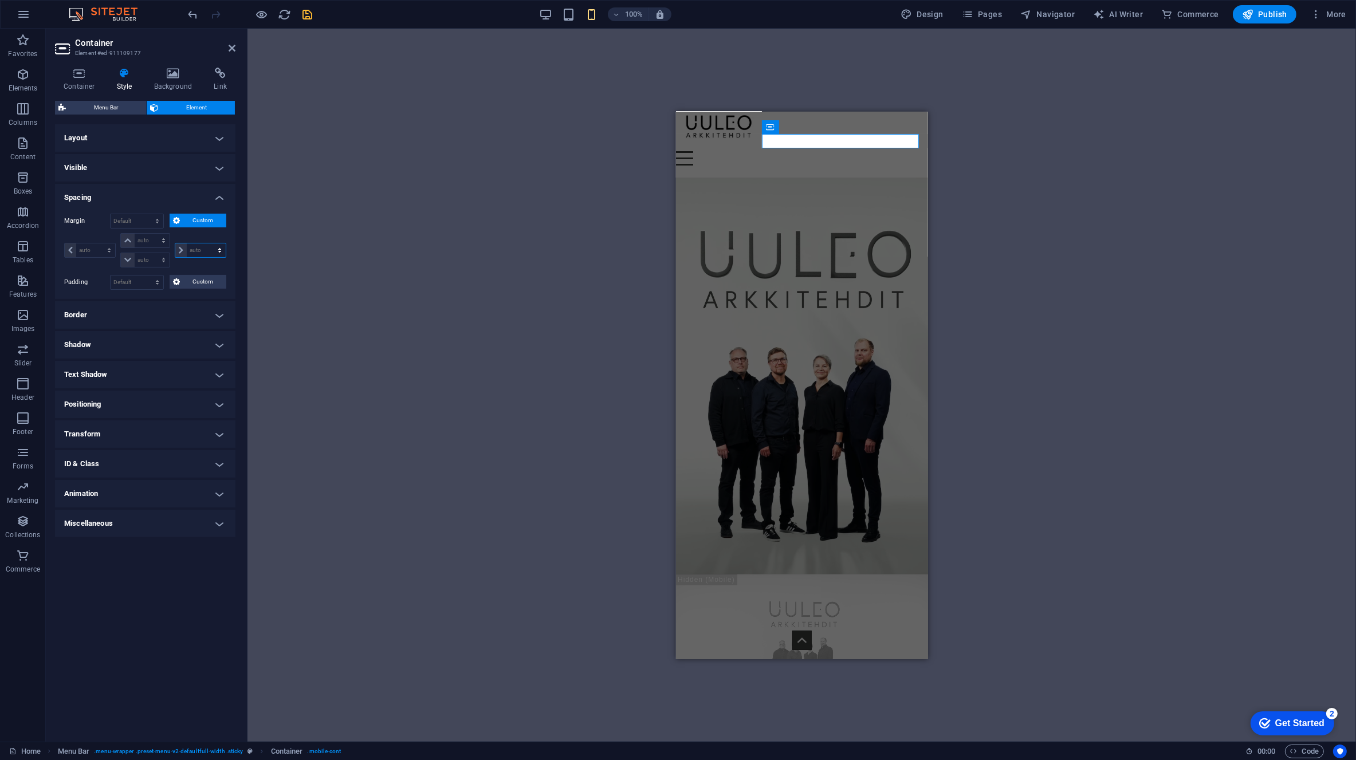
click at [217, 247] on select "auto px % rem vw vh" at bounding box center [200, 250] width 50 height 14
select select "px"
click at [210, 243] on select "auto px % rem vw vh" at bounding box center [200, 250] width 50 height 14
type input "0"
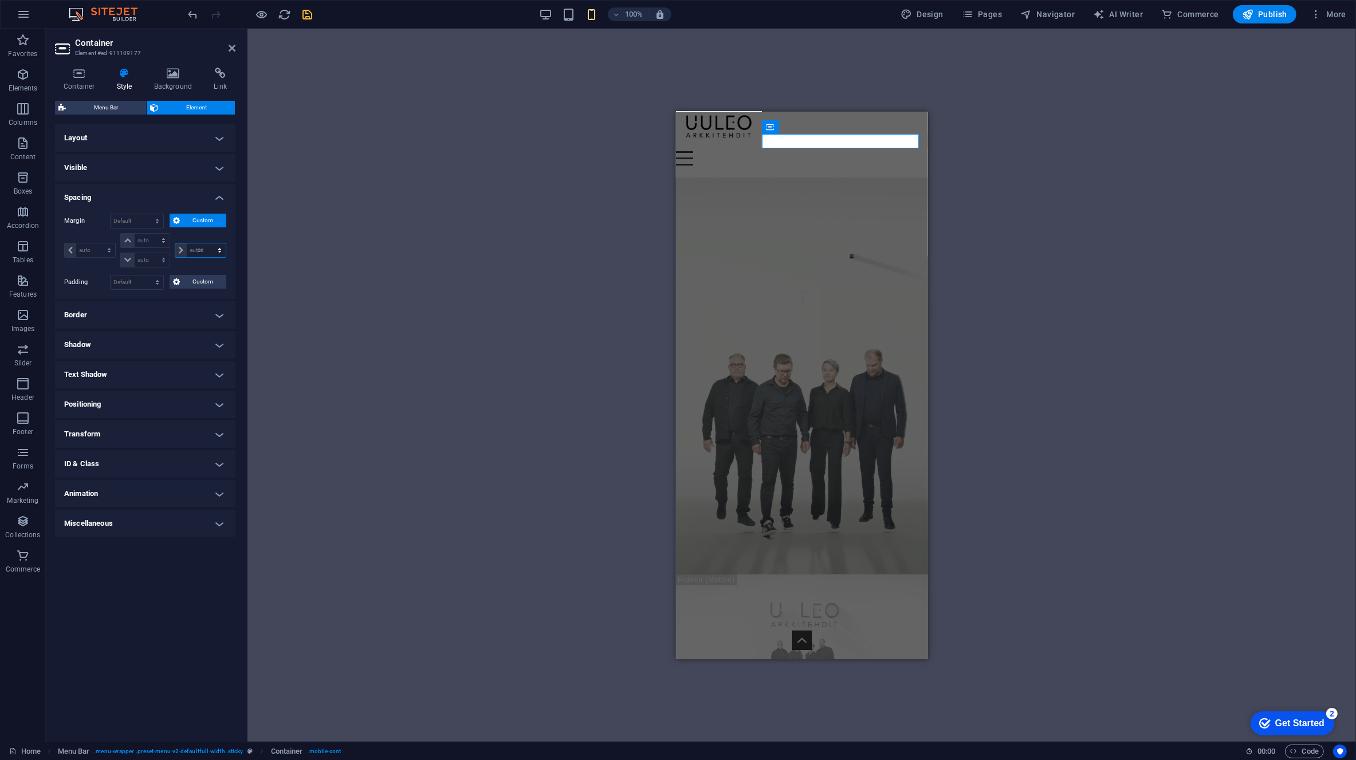
select select "px"
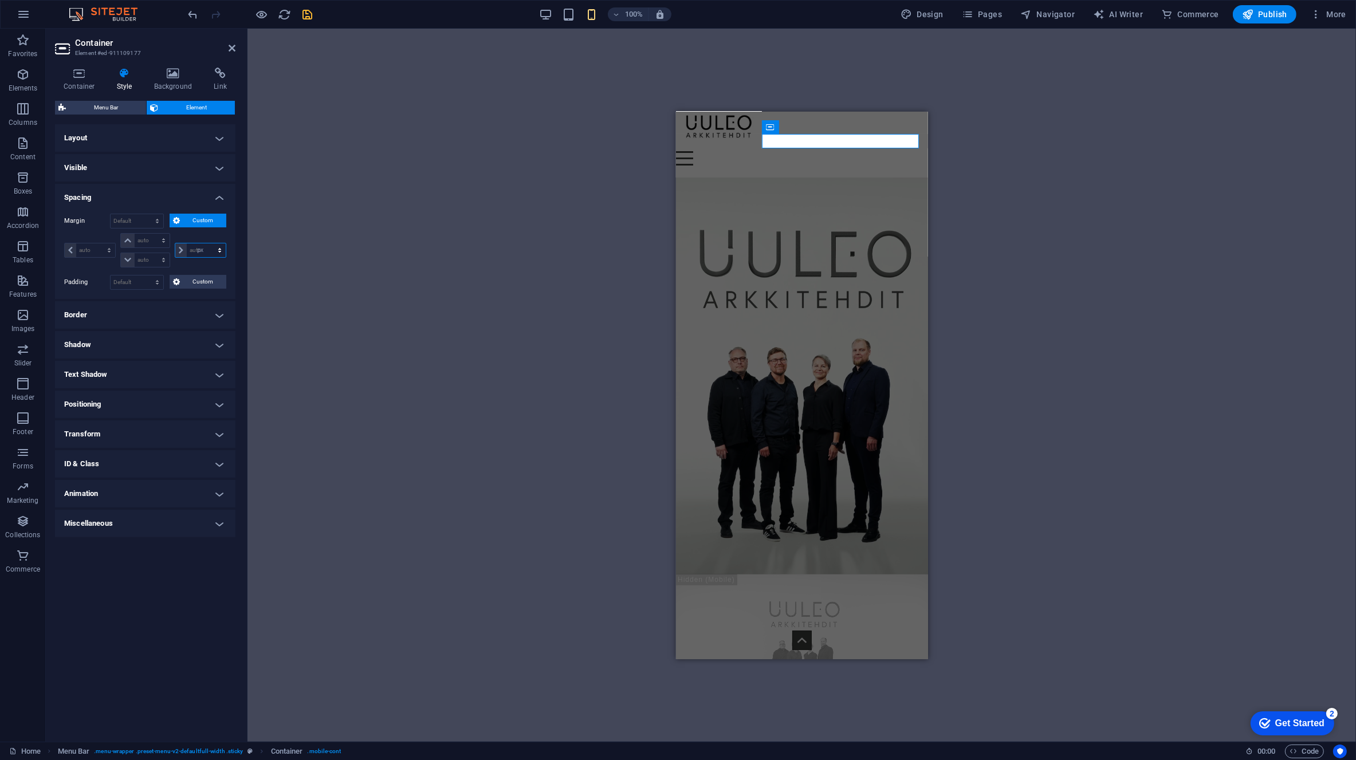
type input "0"
select select "px"
type input "0"
select select "px"
type input "0"
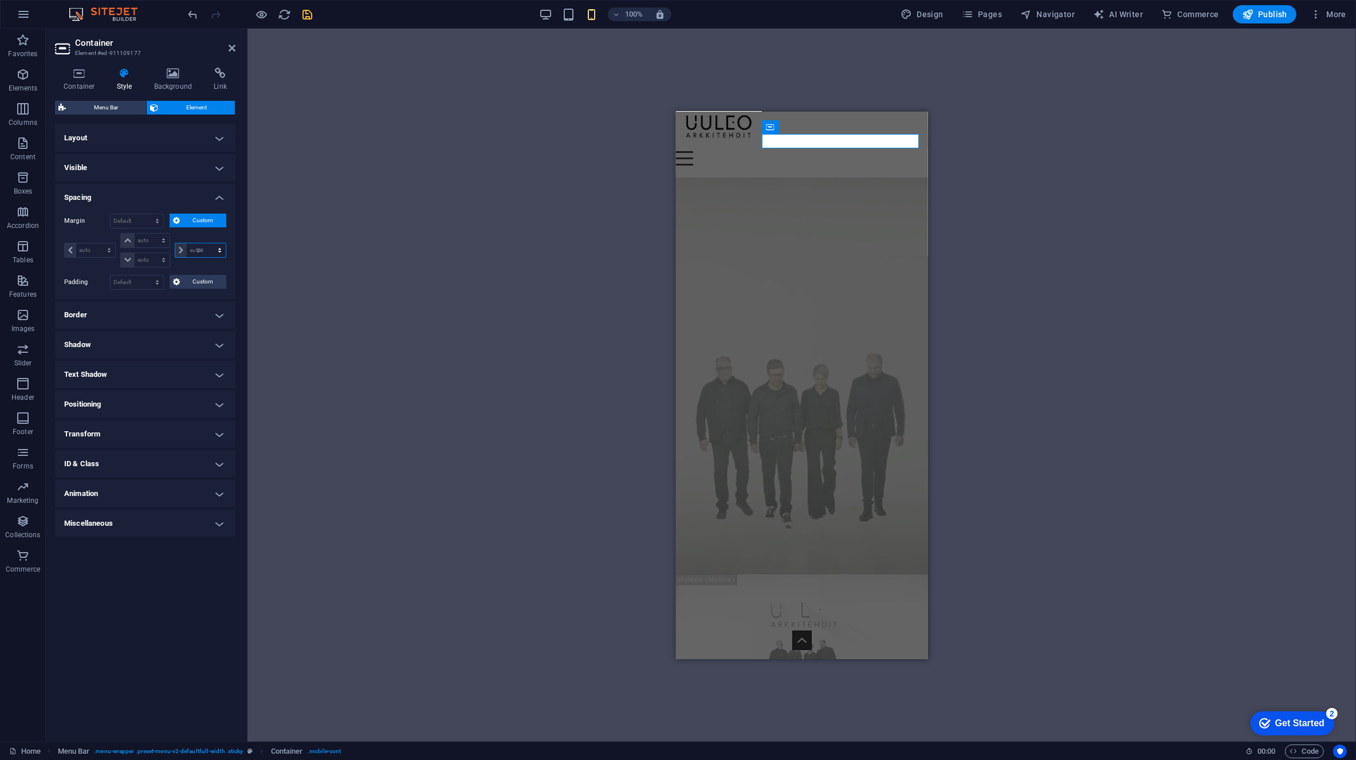
select select "px"
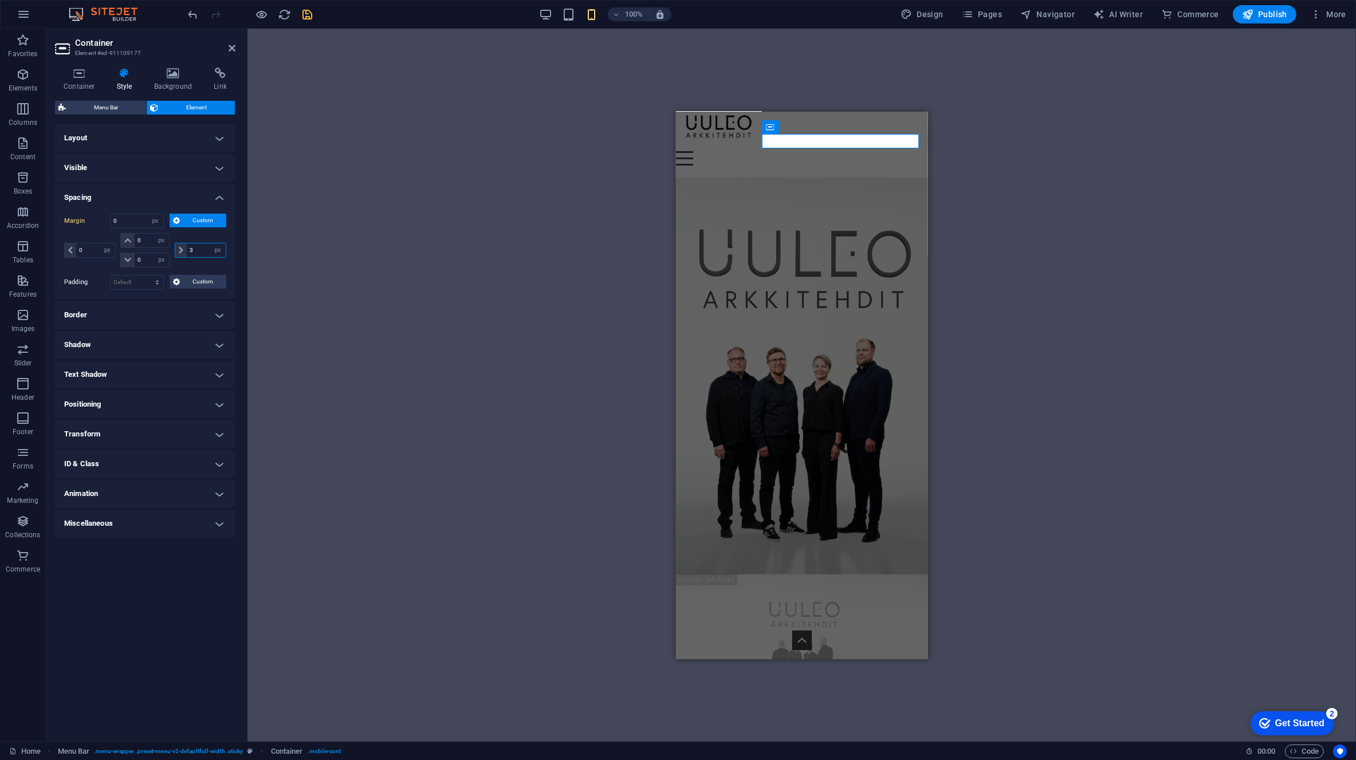
type input "3"
select select "DISABLED_OPTION_VALUE"
click at [190, 248] on input "3" at bounding box center [206, 250] width 39 height 14
type input "5"
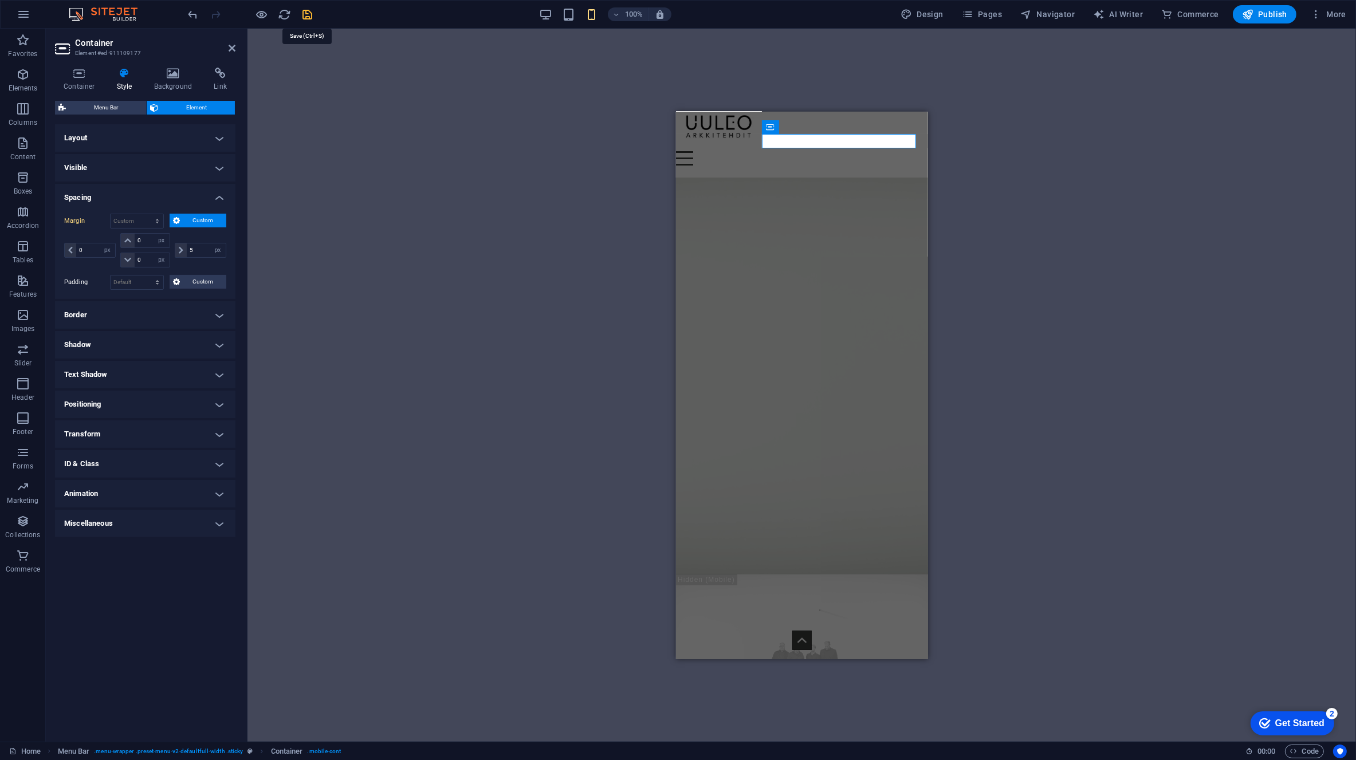
click at [313, 17] on icon "save" at bounding box center [307, 14] width 13 height 13
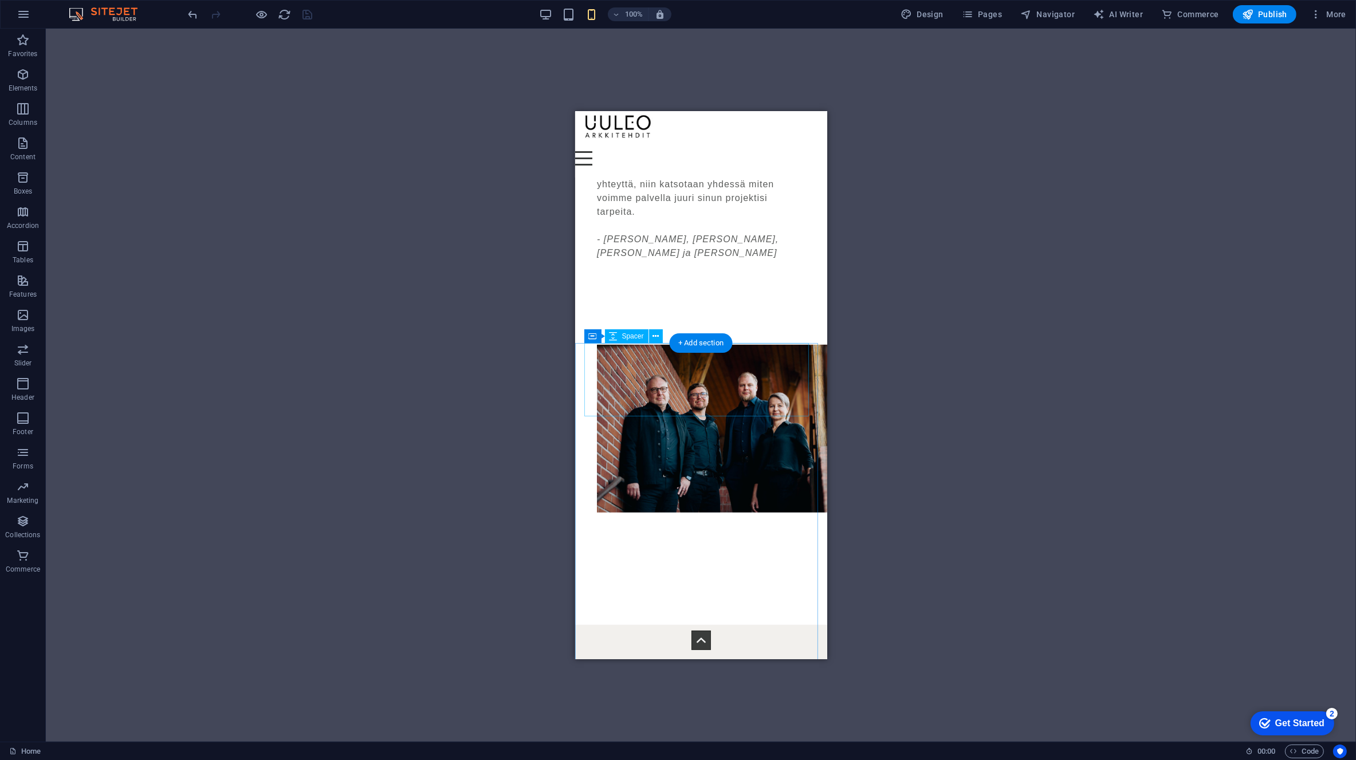
scroll to position [1088, 0]
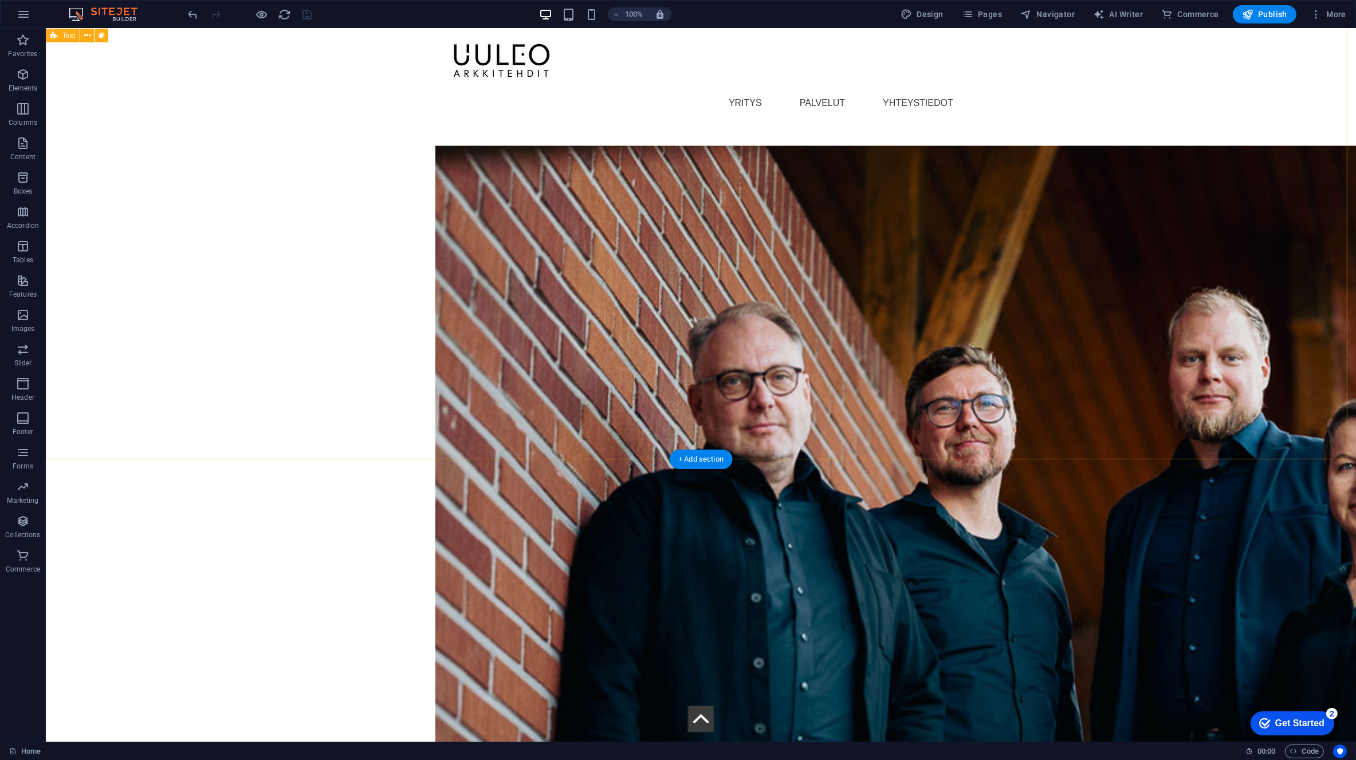
scroll to position [3265, 0]
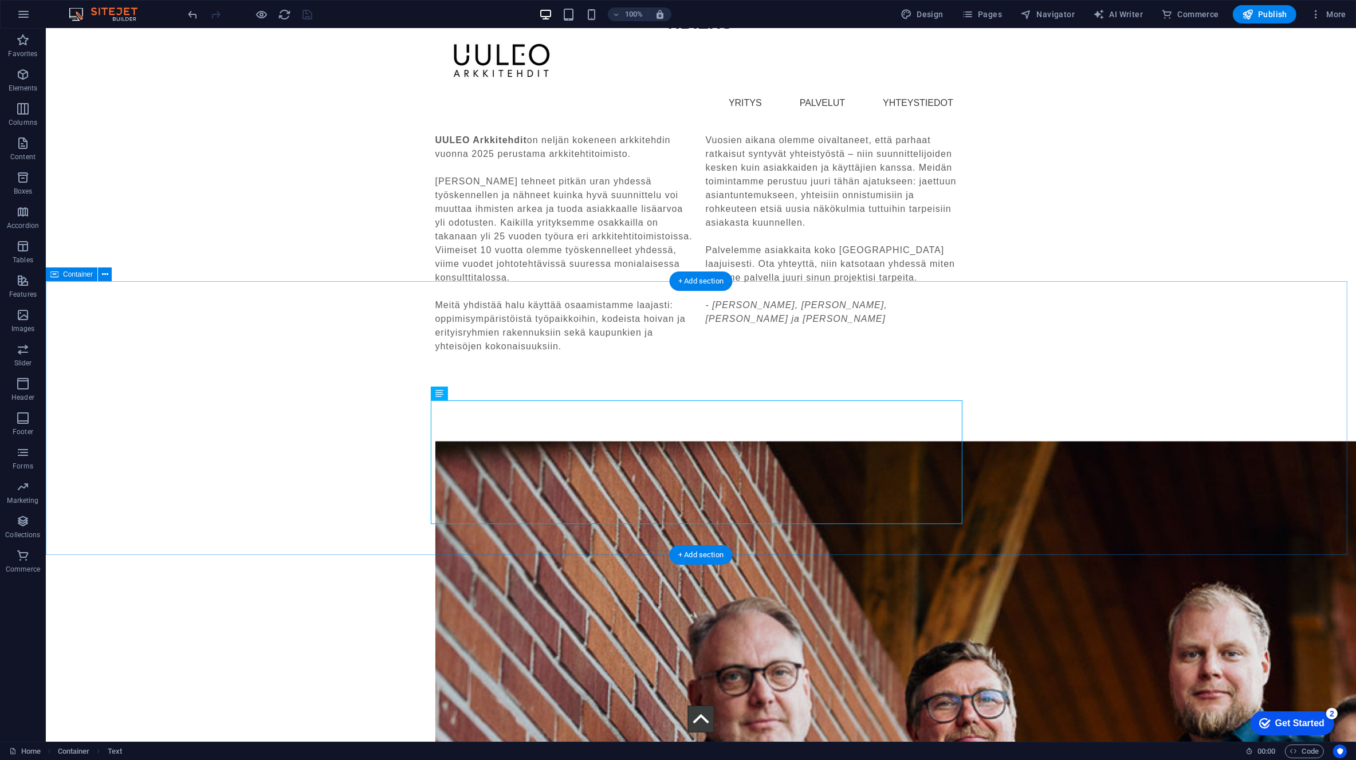
scroll to position [3264, 0]
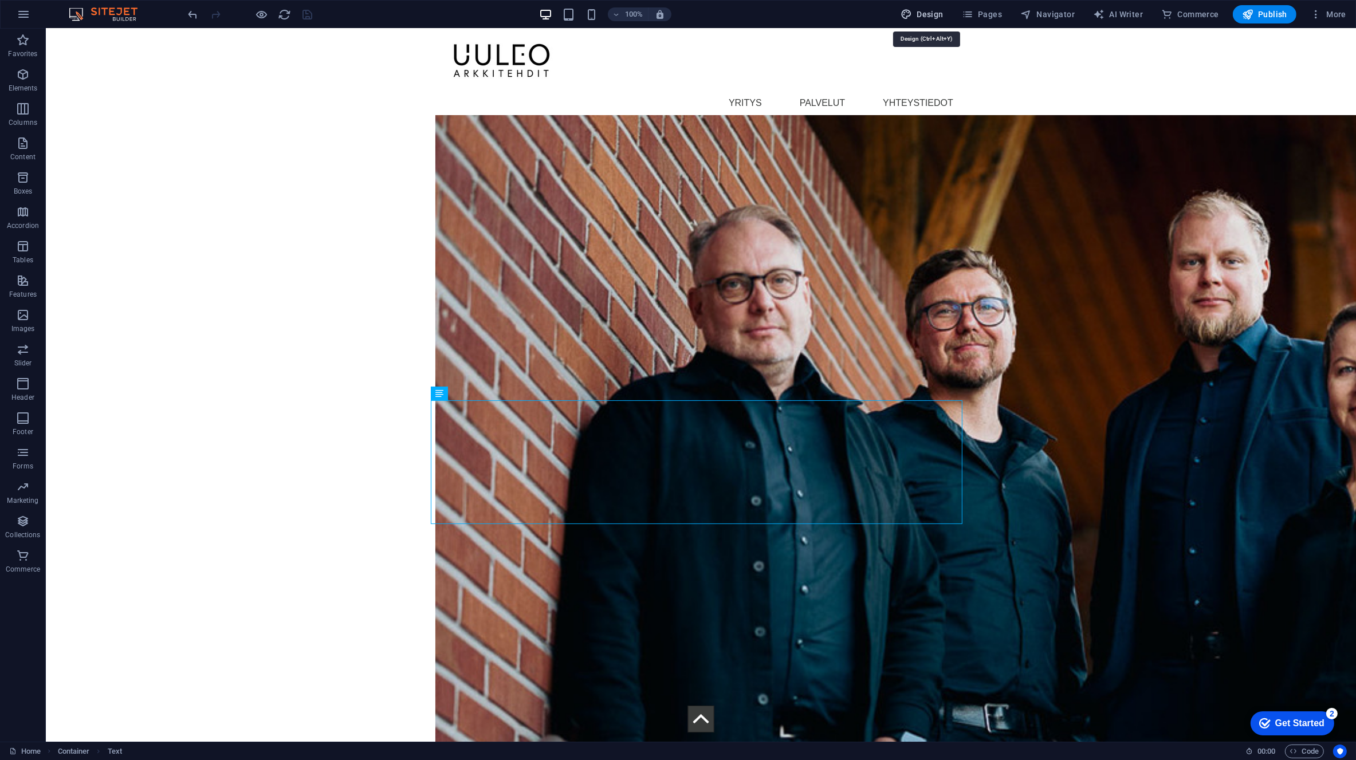
select select "px"
select select "400"
select select "px"
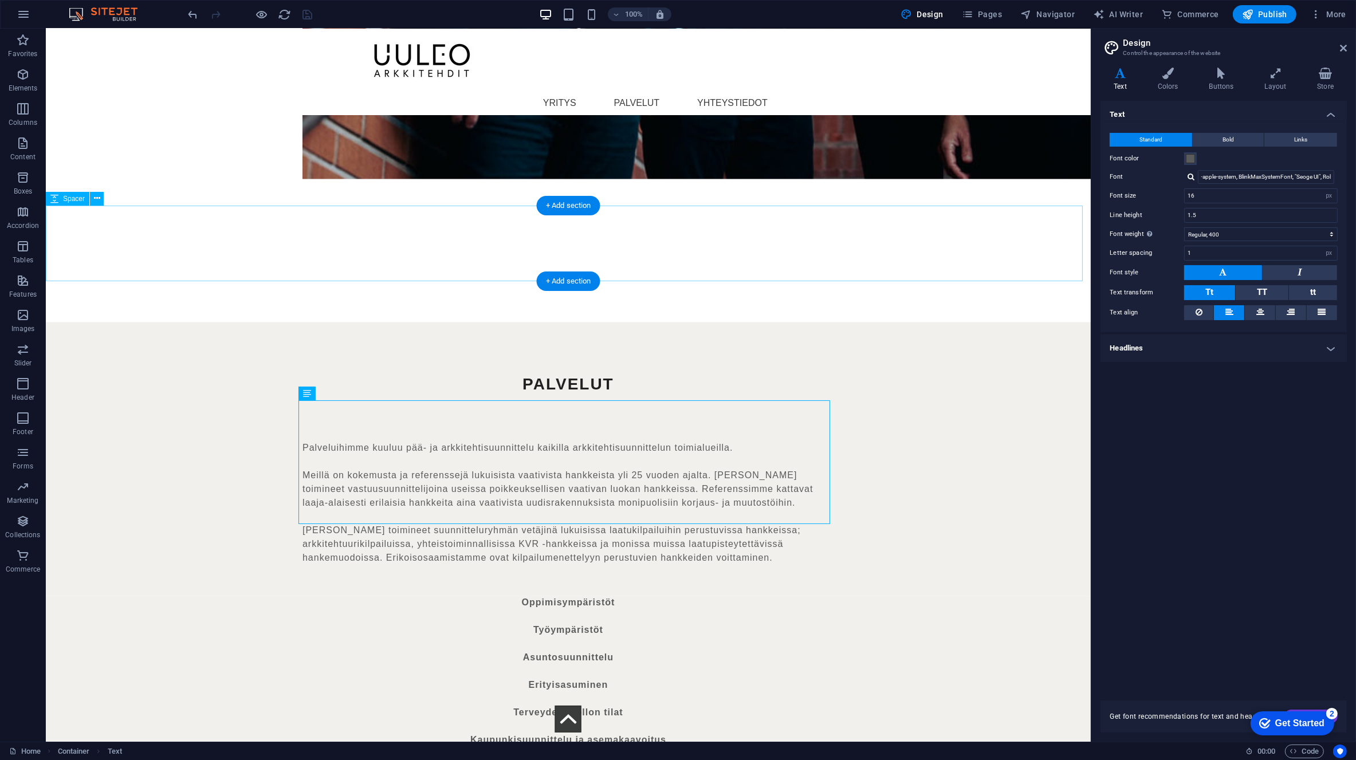
scroll to position [2749, 0]
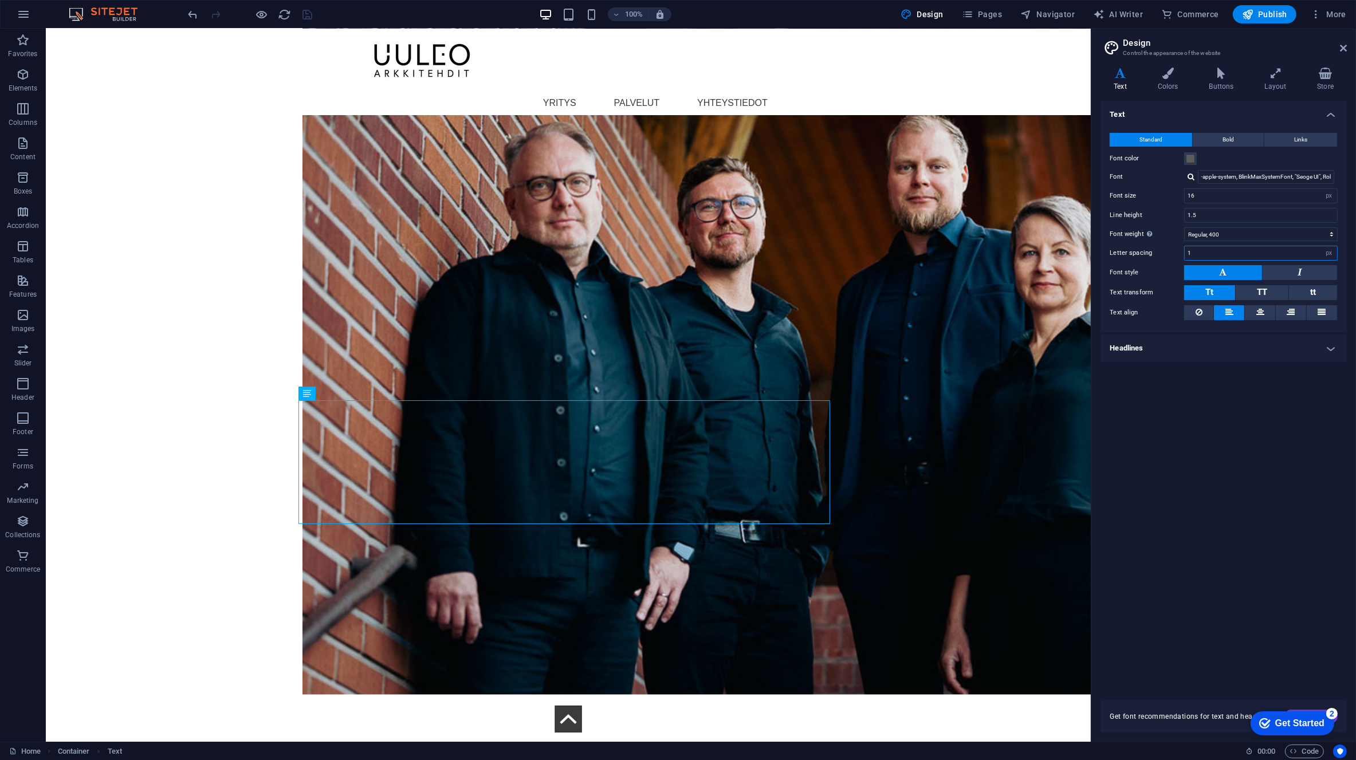
click at [1208, 253] on input "1" at bounding box center [1260, 253] width 152 height 14
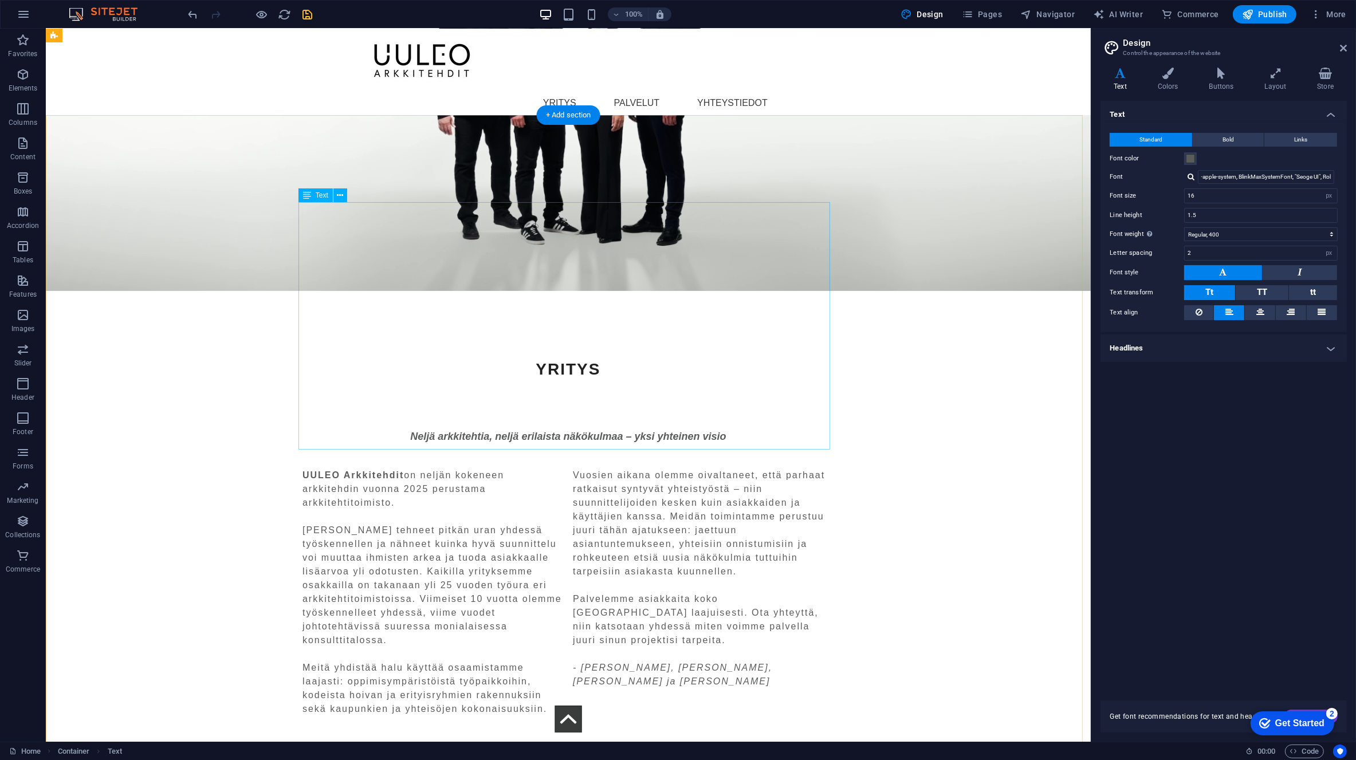
scroll to position [1961, 0]
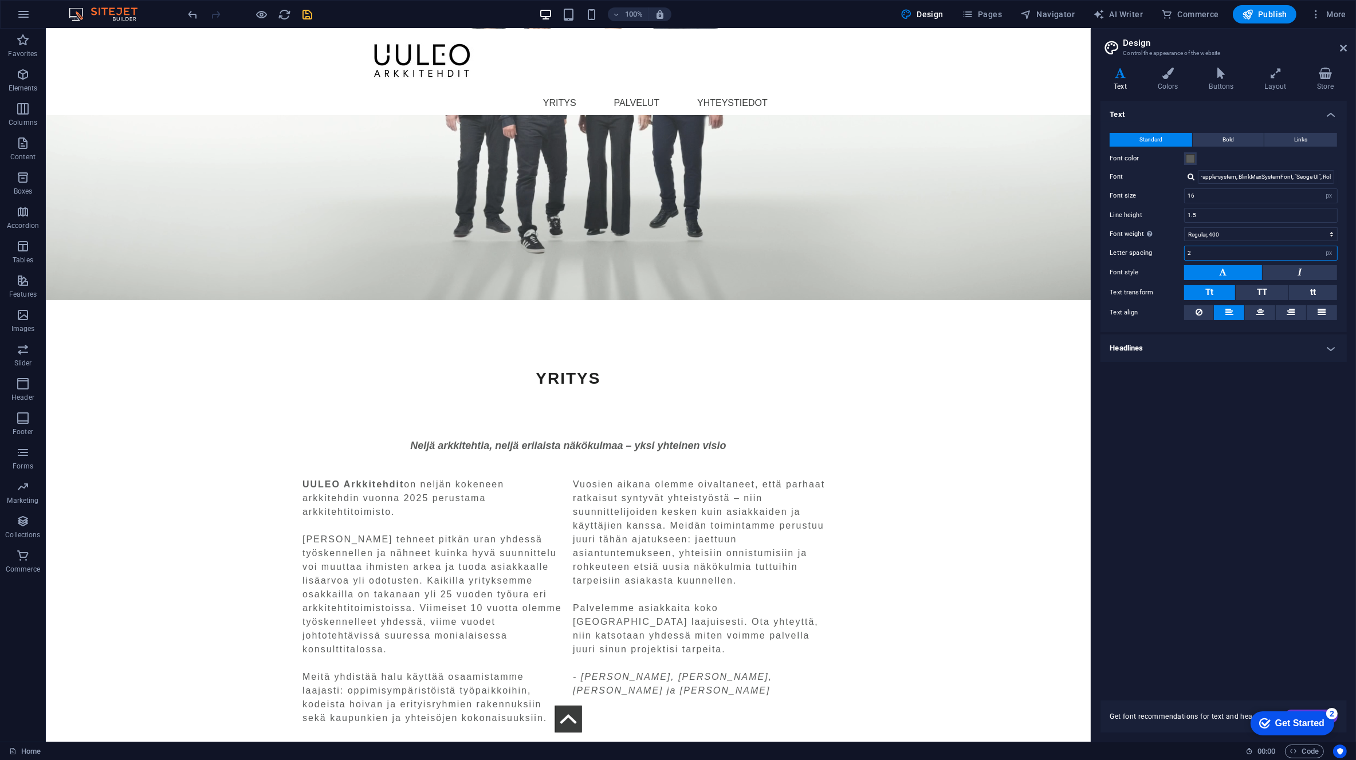
click at [1198, 249] on input "2" at bounding box center [1260, 253] width 152 height 14
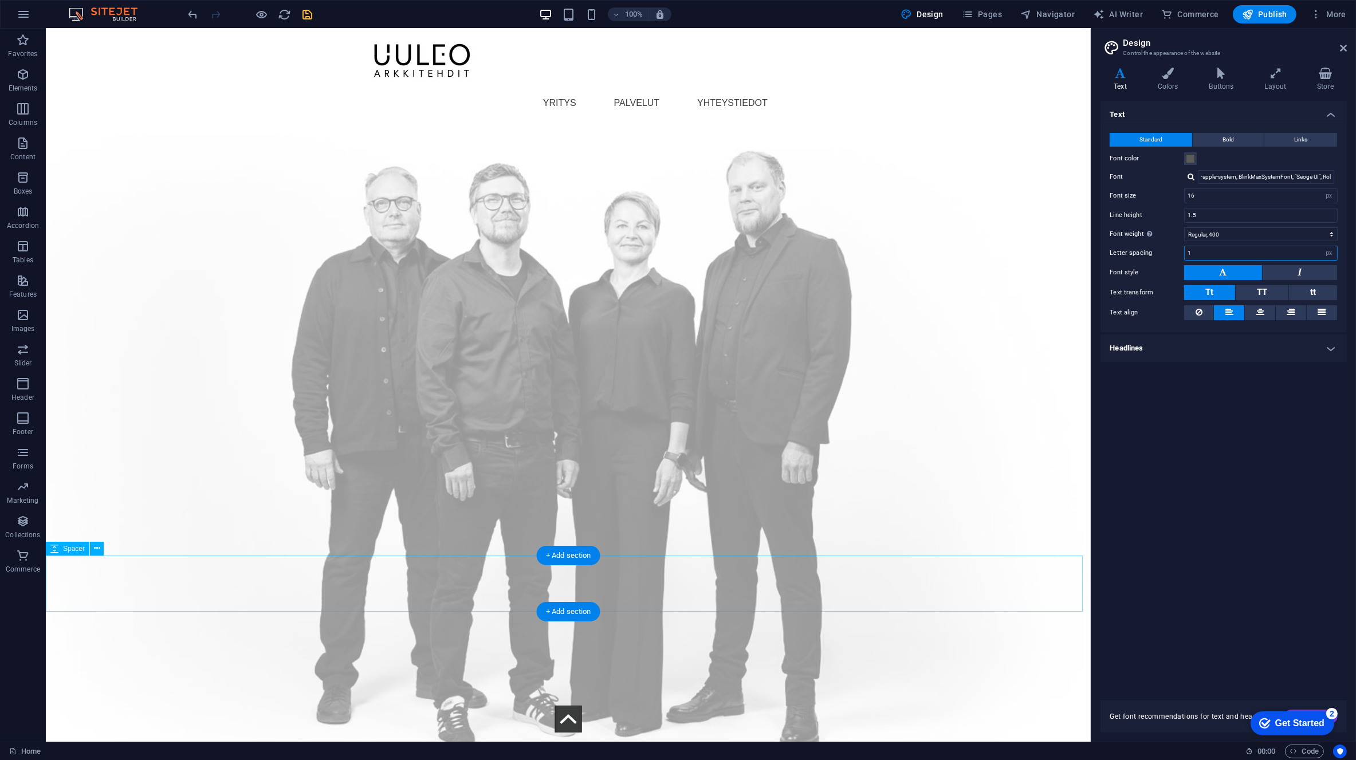
scroll to position [4234, 0]
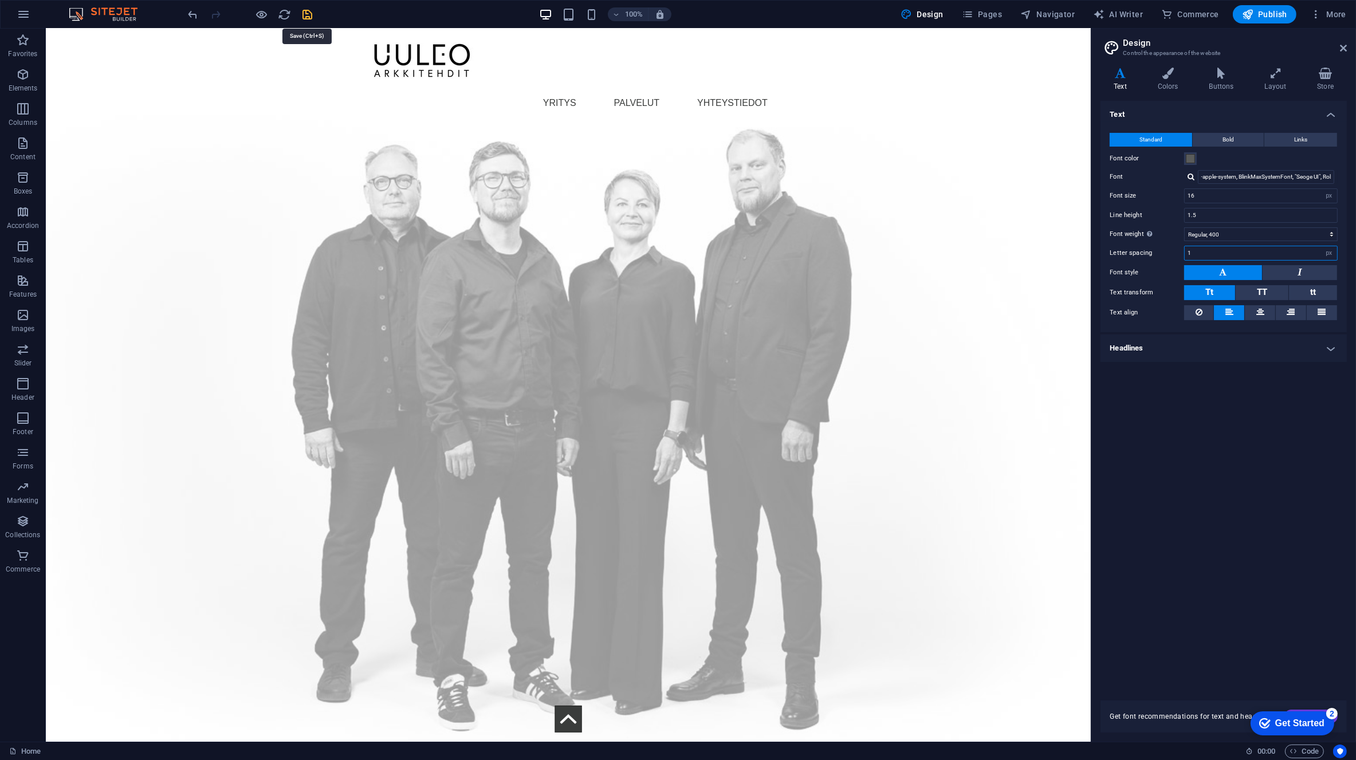
type input "1"
click at [308, 13] on icon "save" at bounding box center [307, 14] width 13 height 13
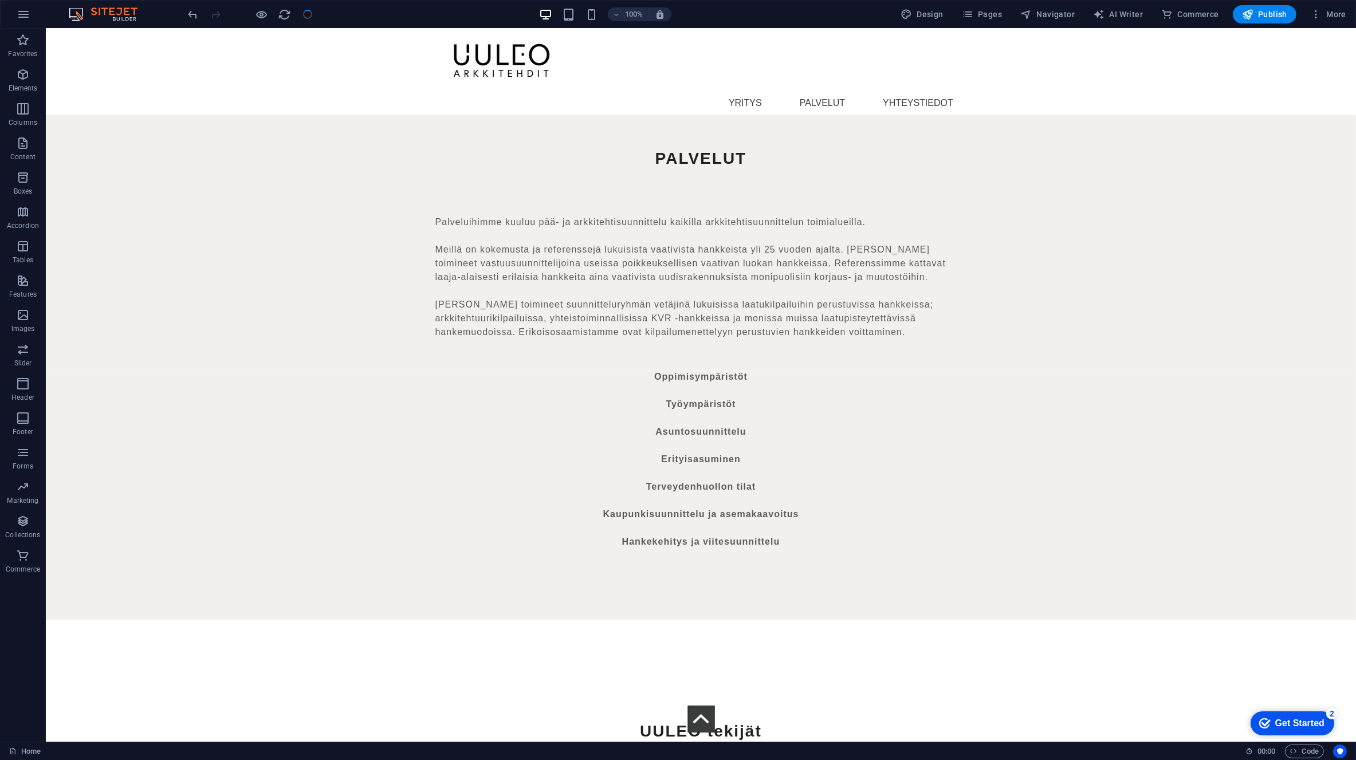
scroll to position [4749, 0]
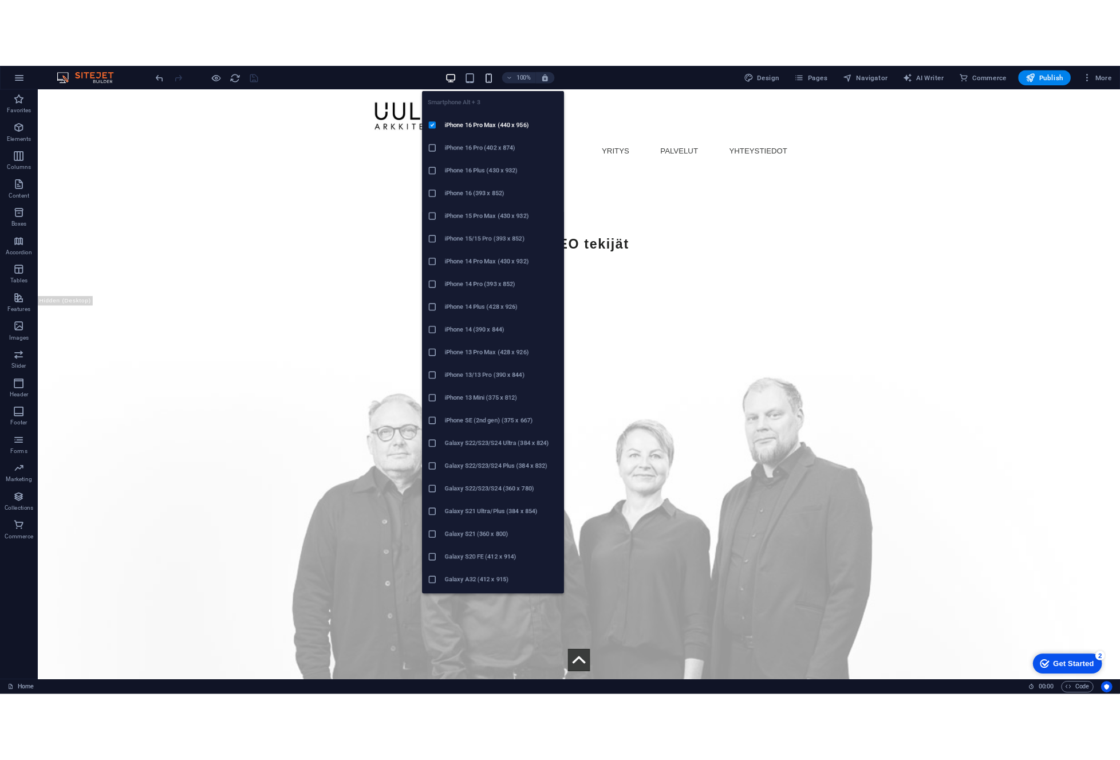
scroll to position [3152, 0]
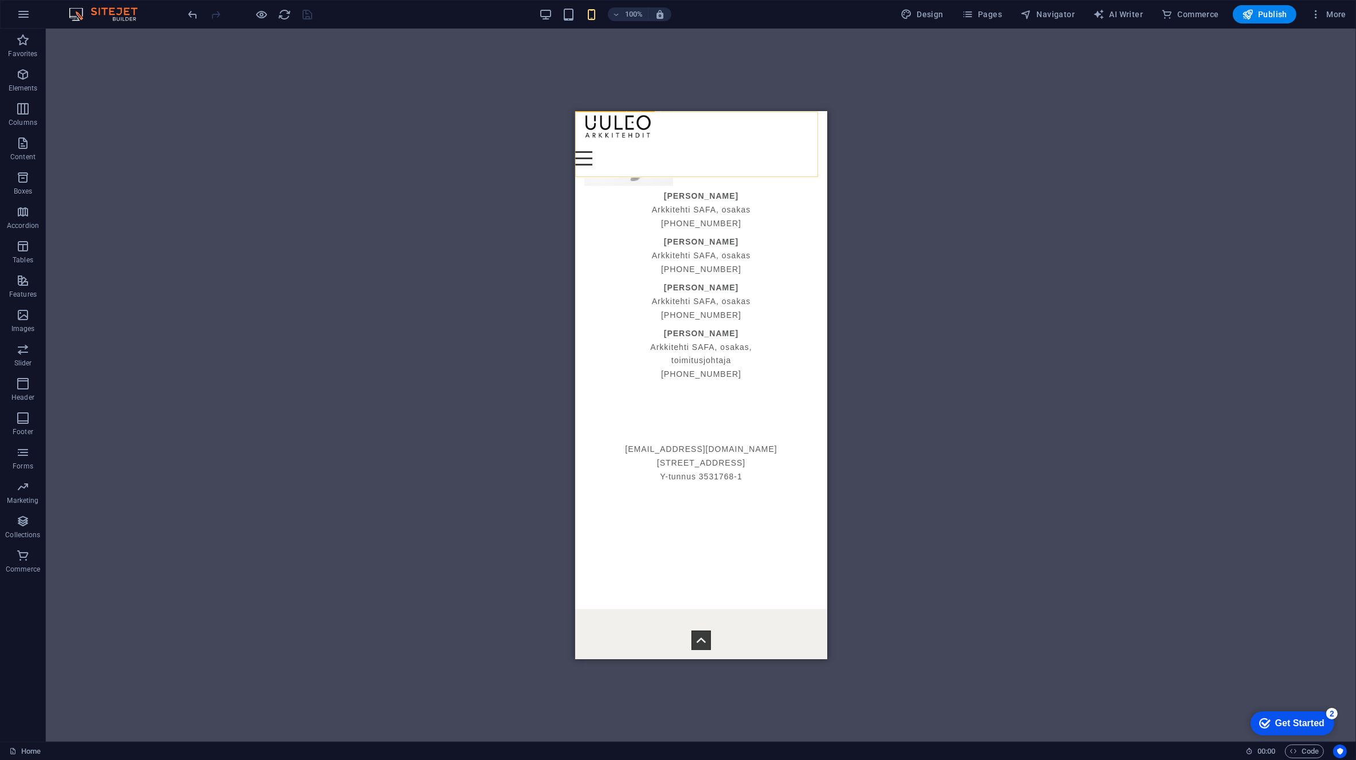
click at [629, 162] on div "Menu YRITYS PALVELUT YHTEYSTIEDOT" at bounding box center [700, 144] width 252 height 66
select select "%"
select select "px"
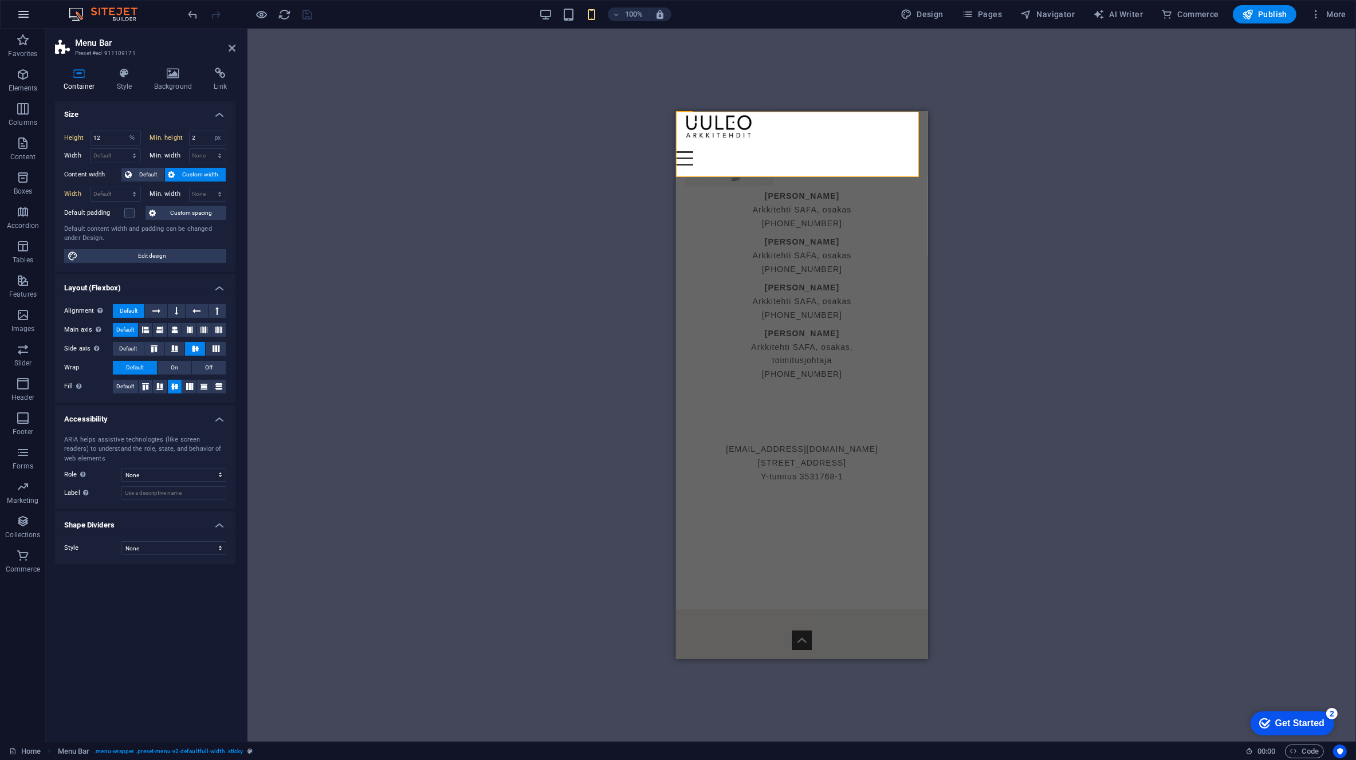
click at [23, 215] on icon "button" at bounding box center [125, 249] width 247 height 69
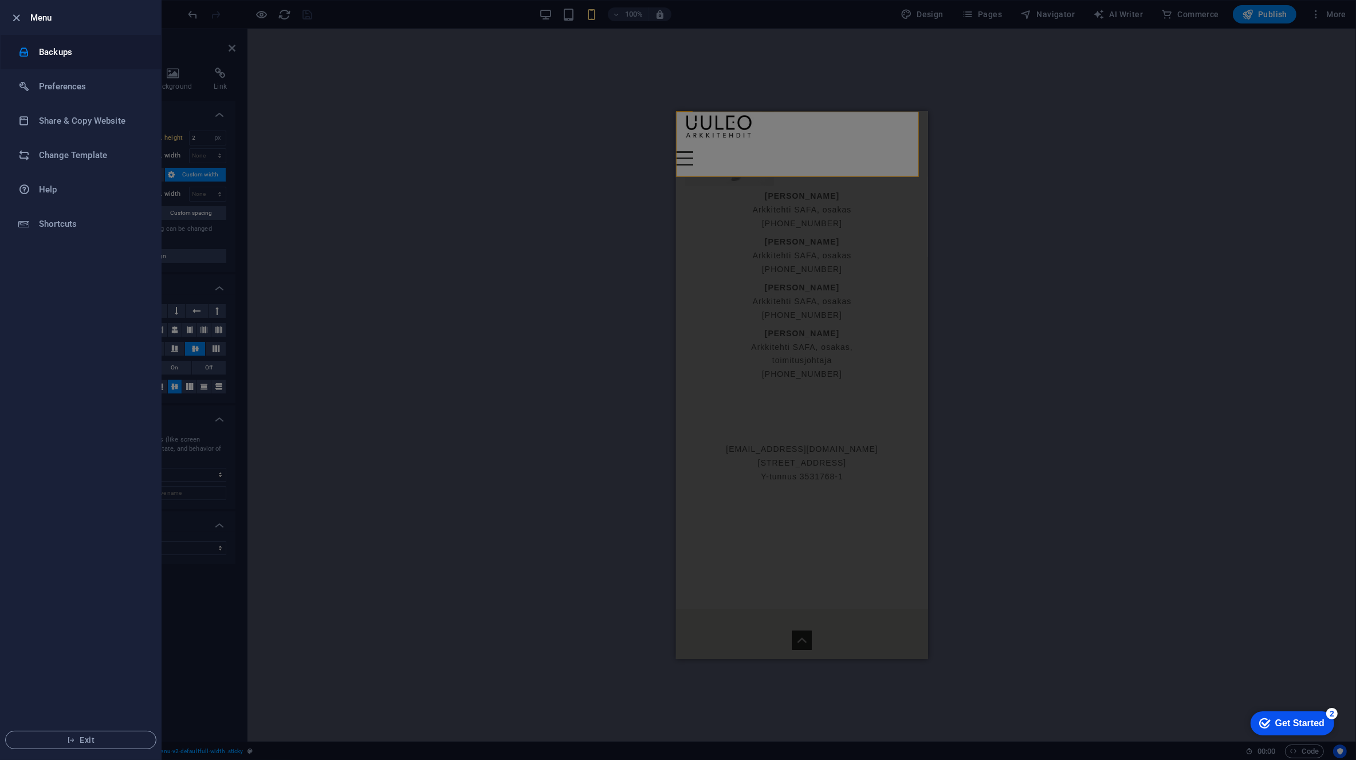
click at [85, 57] on h6 "Backups" at bounding box center [92, 52] width 106 height 14
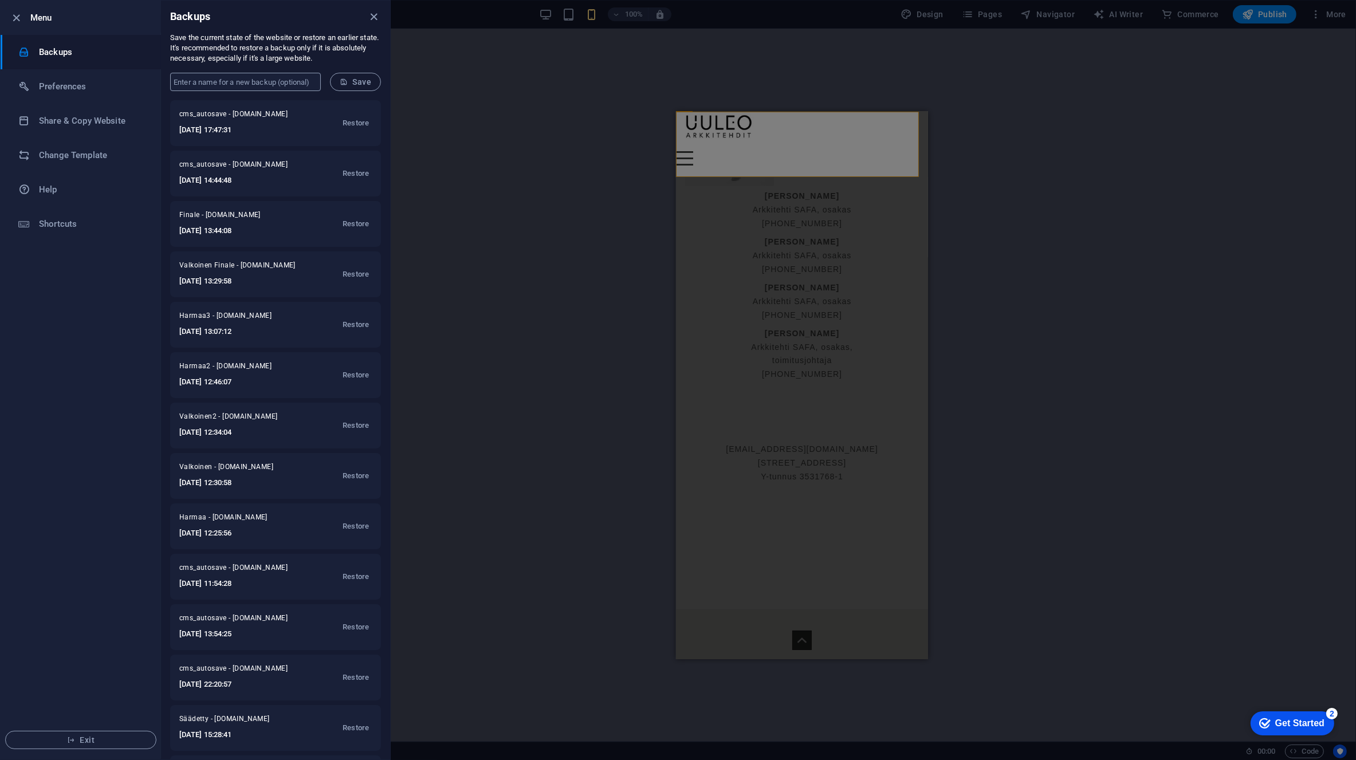
click at [284, 82] on input "text" at bounding box center [245, 82] width 151 height 18
type input "Valmis_videot päivitetty"
click at [359, 76] on button "Save" at bounding box center [355, 82] width 51 height 18
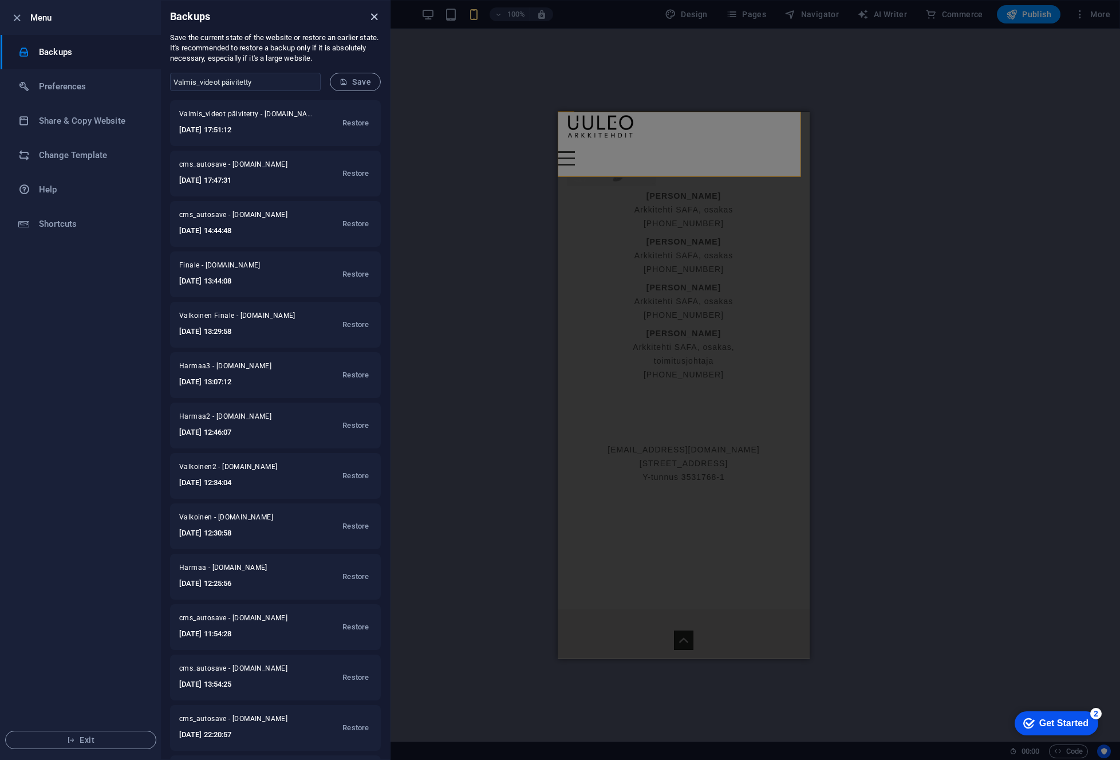
click at [373, 19] on icon "close" at bounding box center [374, 16] width 13 height 13
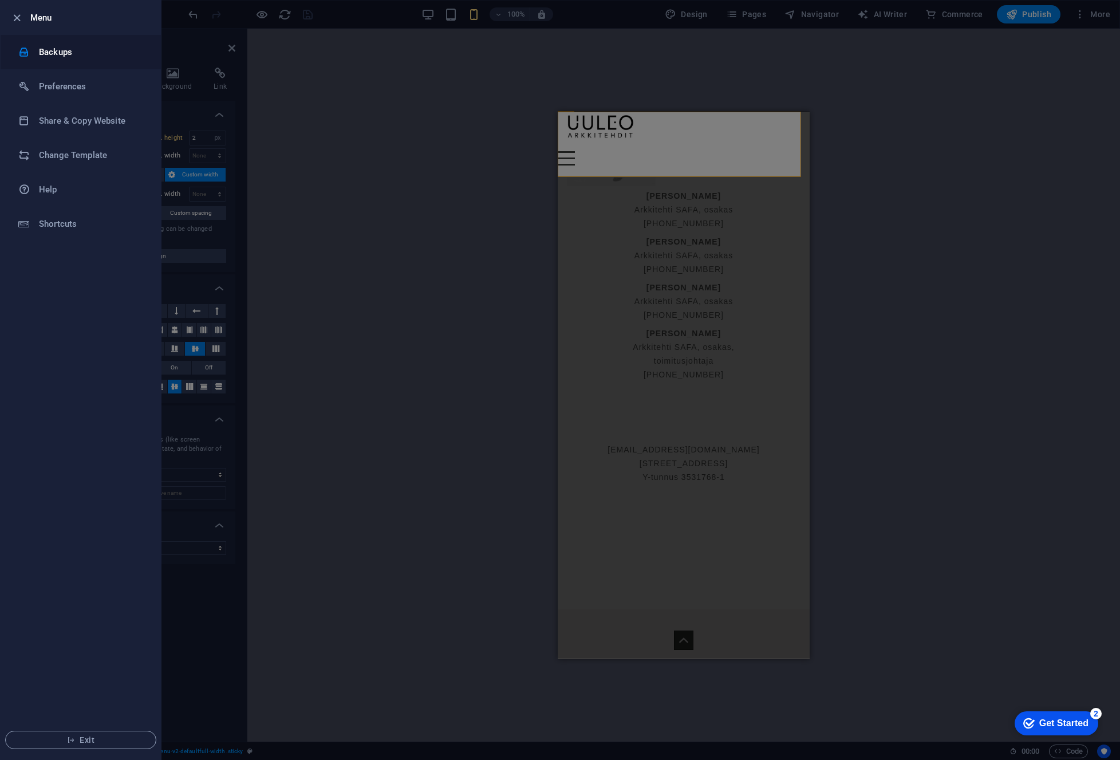
click at [45, 51] on h6 "Backups" at bounding box center [92, 52] width 106 height 14
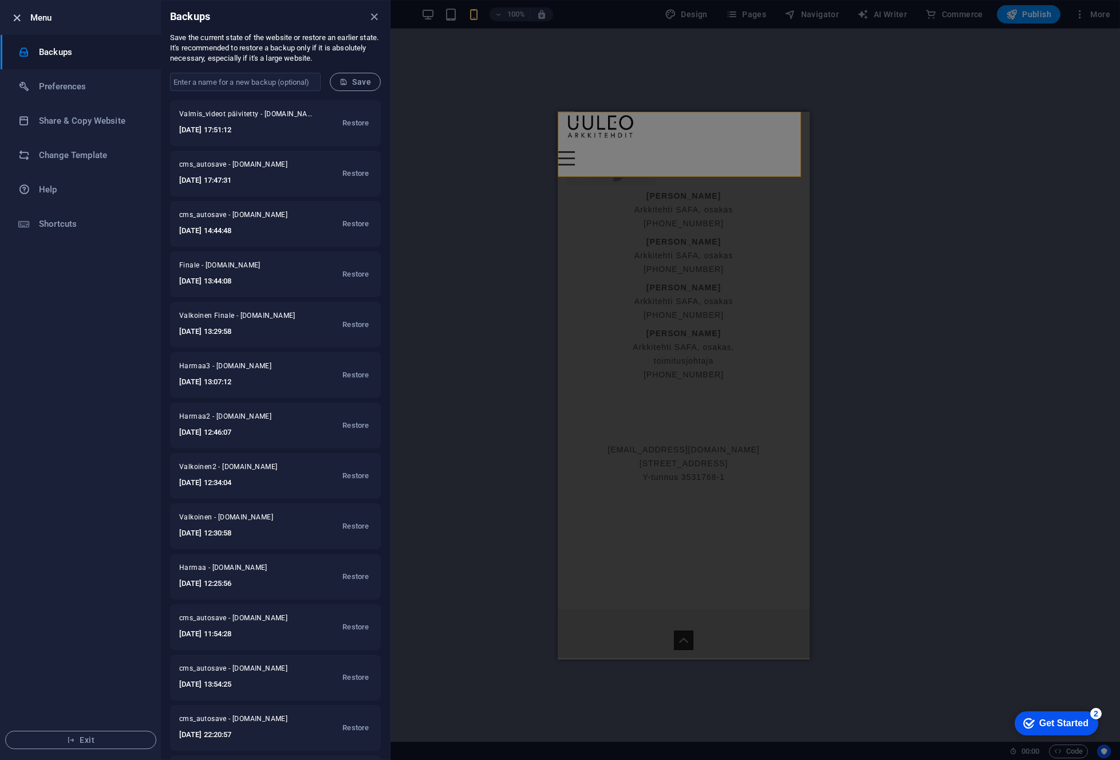
click at [17, 15] on icon "button" at bounding box center [16, 17] width 13 height 13
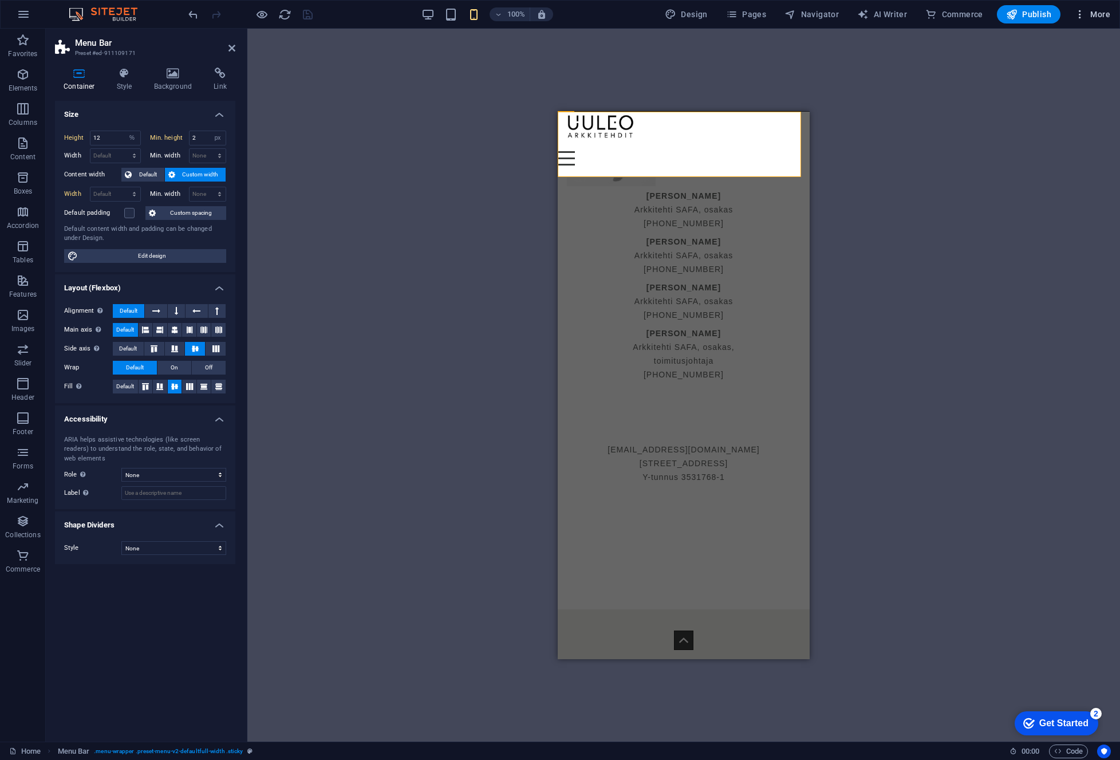
click at [1101, 13] on span "More" at bounding box center [1092, 14] width 36 height 11
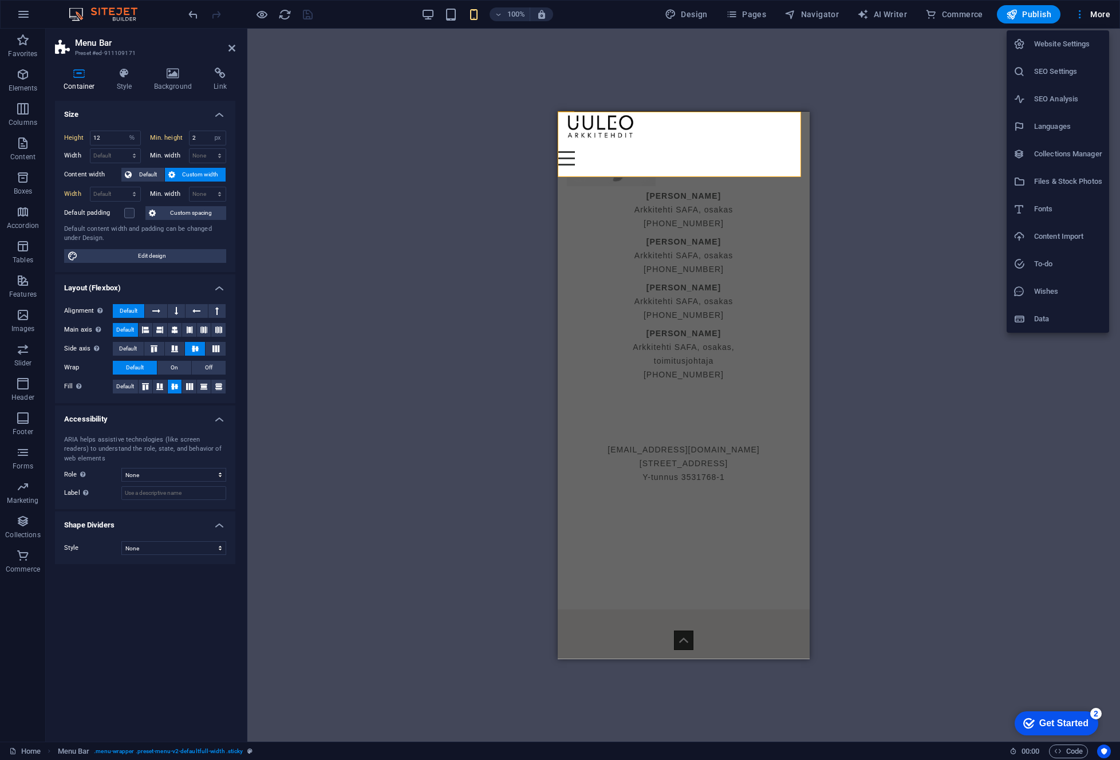
click at [1062, 68] on h6 "SEO Settings" at bounding box center [1068, 72] width 68 height 14
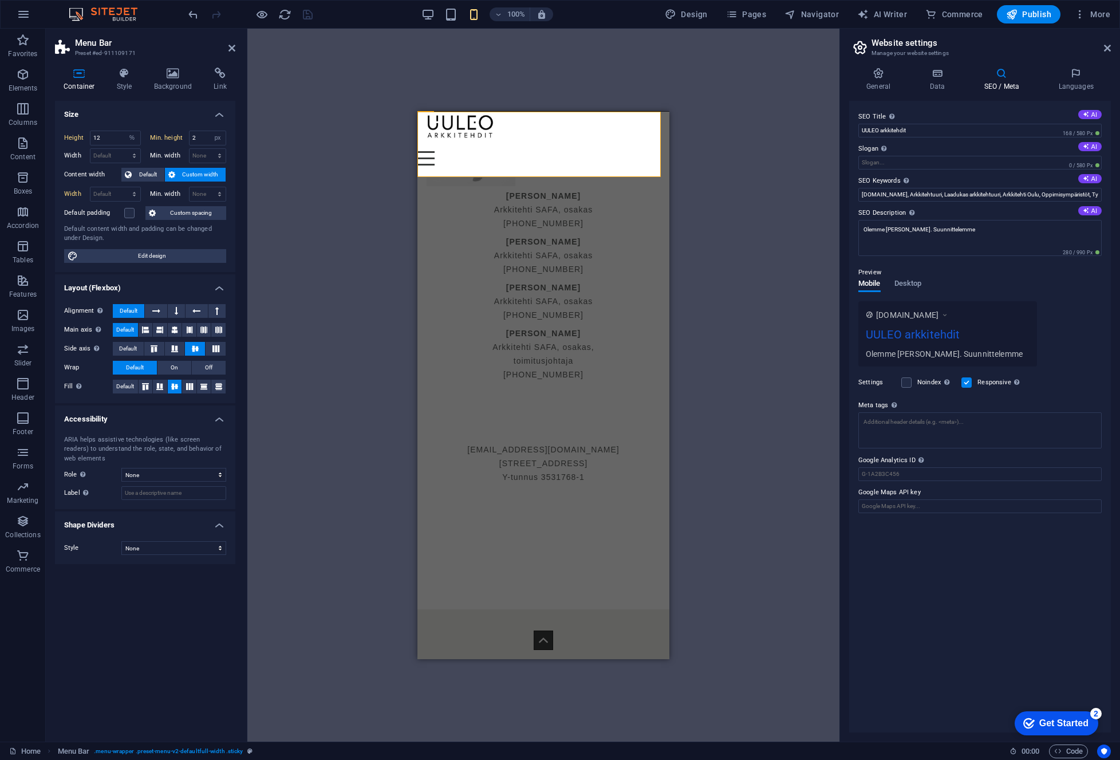
click at [1079, 613] on div "SEO Title The title of your website - make it something that stands out in sear…" at bounding box center [980, 417] width 262 height 632
click at [774, 340] on div "Drag here to replace the existing content. Press “Ctrl” if you want to create a…" at bounding box center [543, 385] width 592 height 713
click at [1108, 46] on icon at bounding box center [1107, 48] width 7 height 9
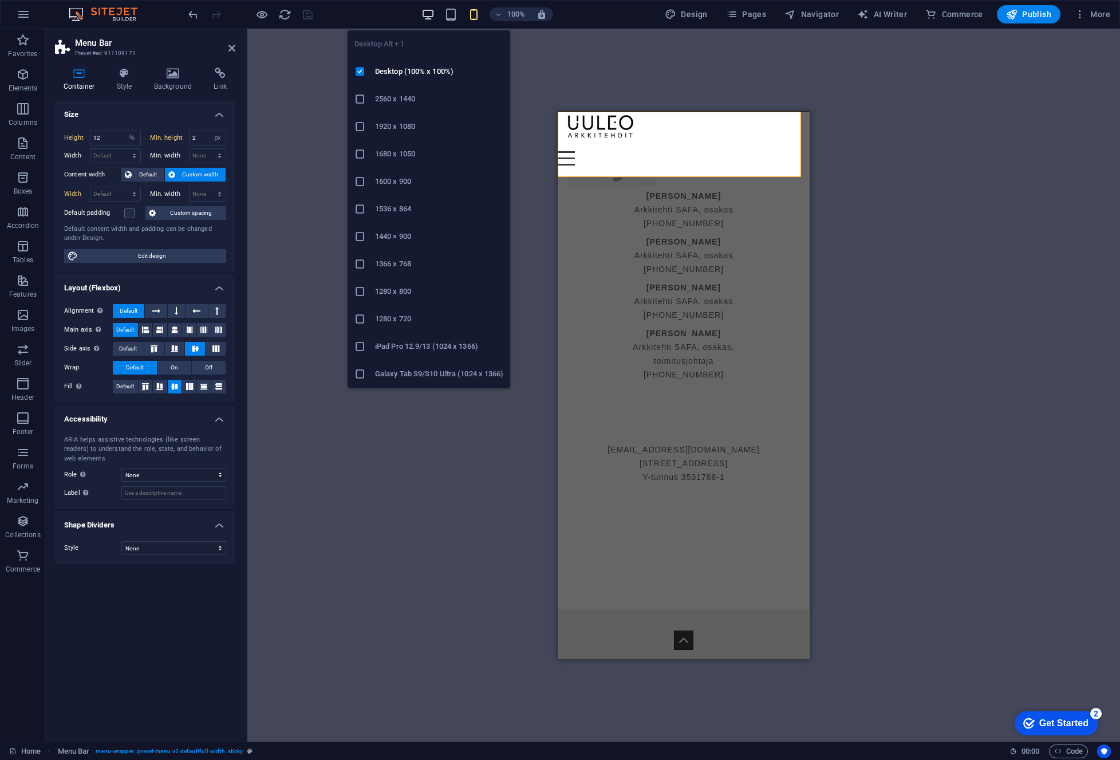
click at [202, 333] on icon "button" at bounding box center [126, 338] width 152 height 10
select select "DISABLED_OPTION_VALUE"
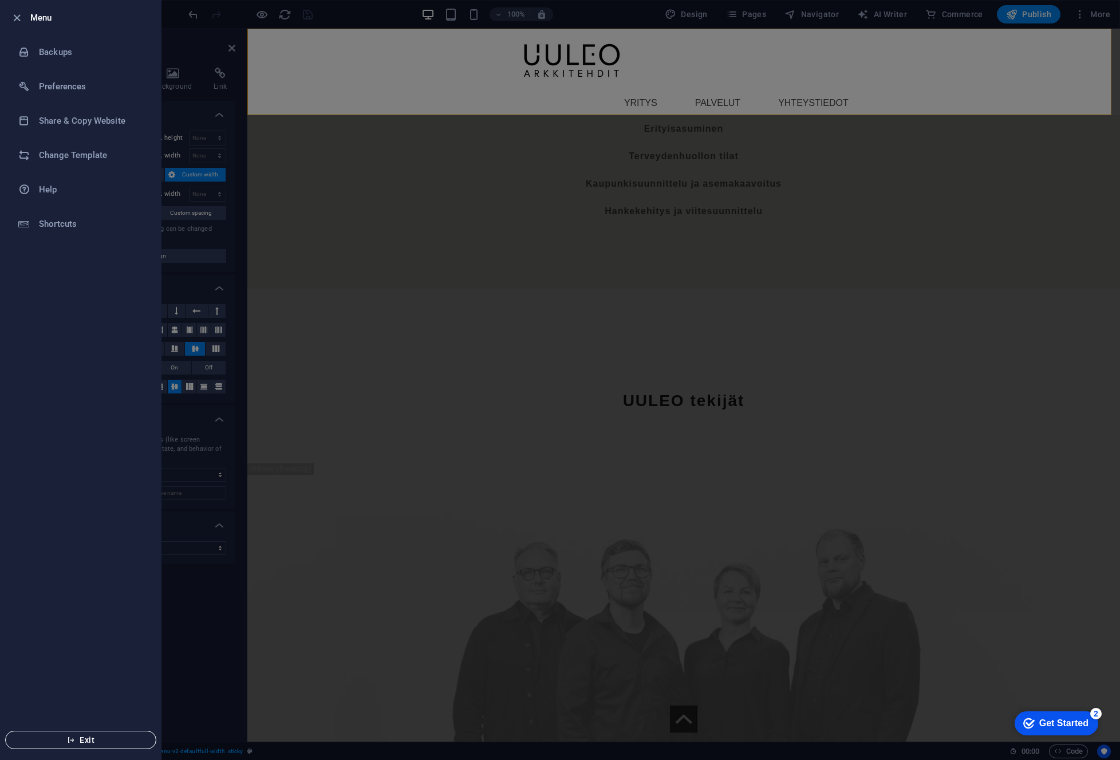
click at [82, 744] on span "Exit" at bounding box center [81, 739] width 132 height 9
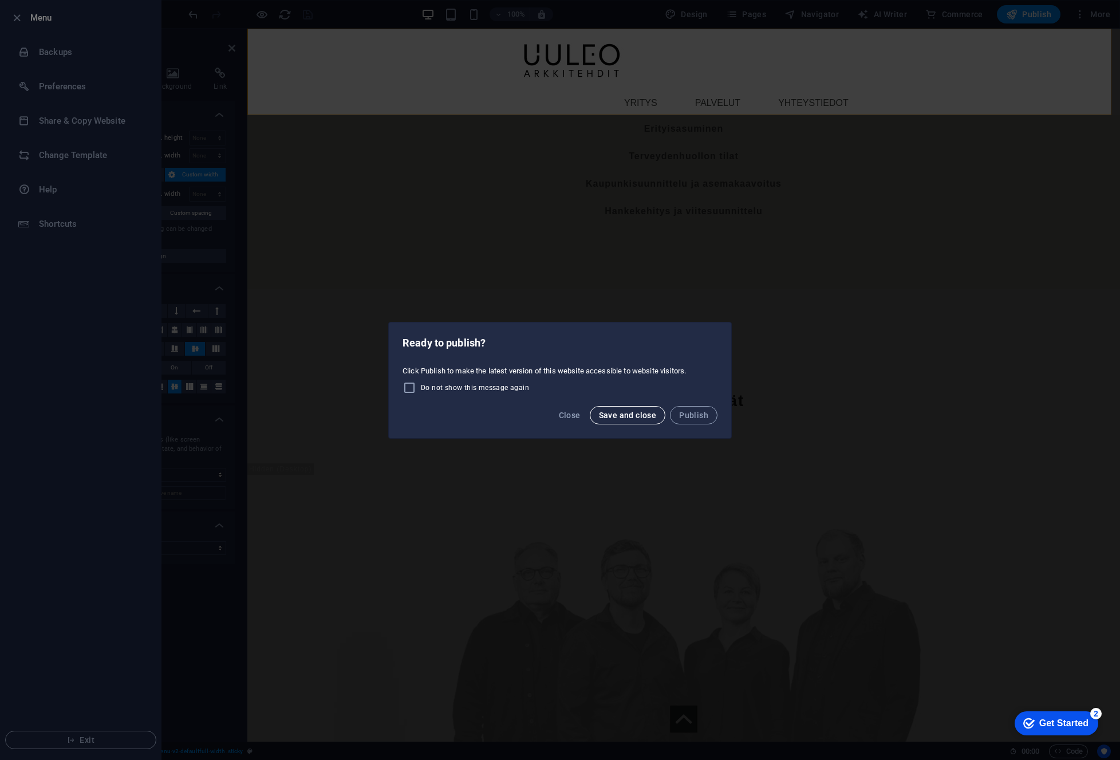
click at [614, 423] on button "Save and close" at bounding box center [628, 415] width 76 height 18
